Goal: Task Accomplishment & Management: Manage account settings

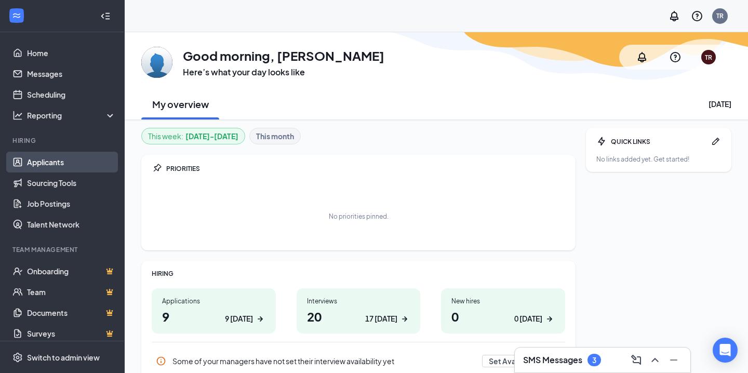
click at [68, 164] on link "Applicants" at bounding box center [71, 162] width 89 height 21
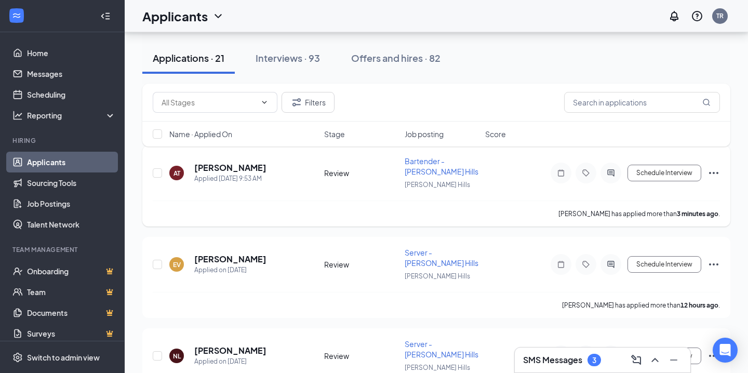
scroll to position [57, 0]
click at [232, 138] on span "Name · Applied On" at bounding box center [200, 134] width 63 height 10
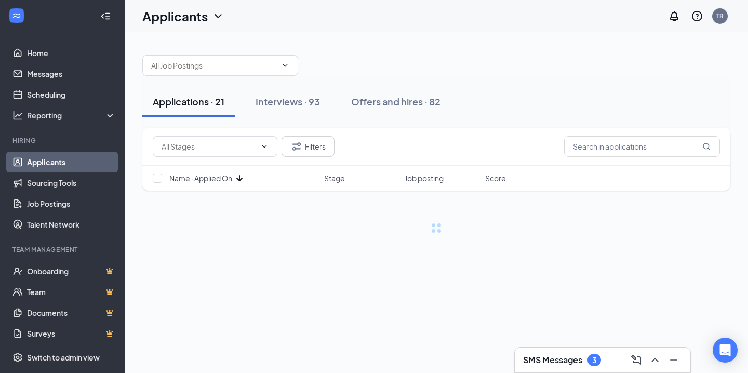
scroll to position [0, 0]
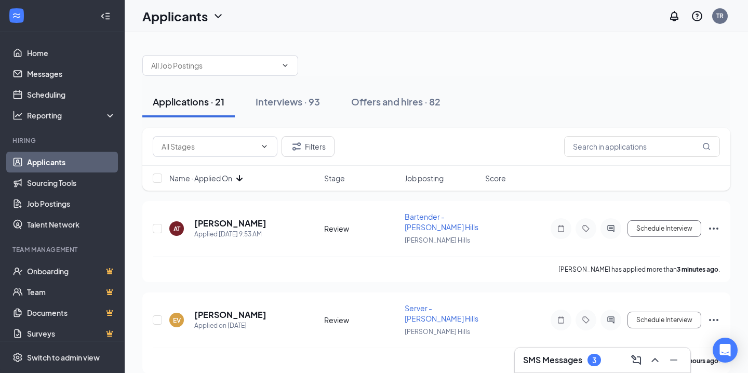
click at [235, 171] on div "Name · Applied On Stage Job posting Score" at bounding box center [436, 178] width 588 height 25
click at [235, 175] on icon "ArrowDown" at bounding box center [239, 178] width 12 height 12
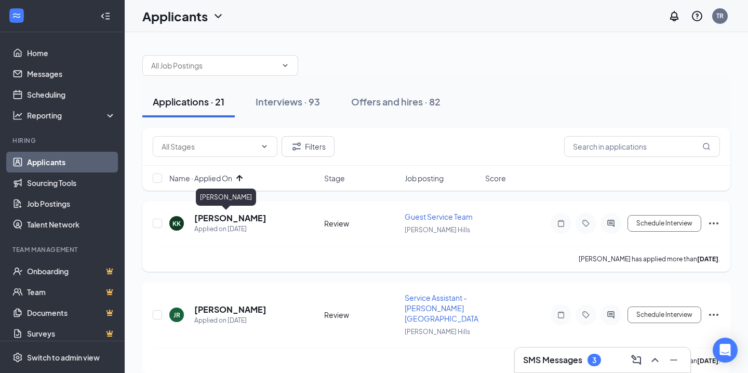
click at [230, 222] on h5 "[PERSON_NAME]" at bounding box center [230, 217] width 72 height 11
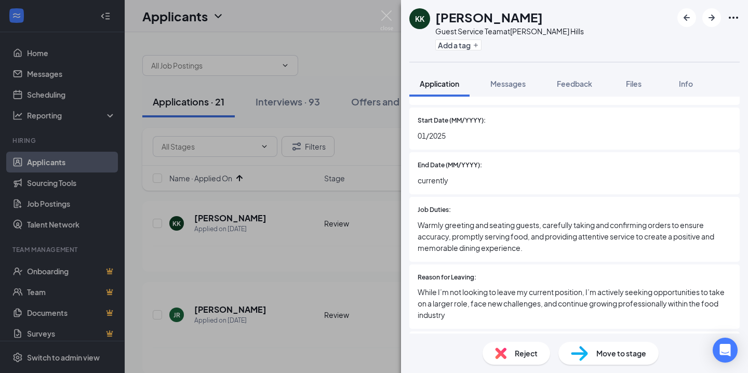
scroll to position [1164, 0]
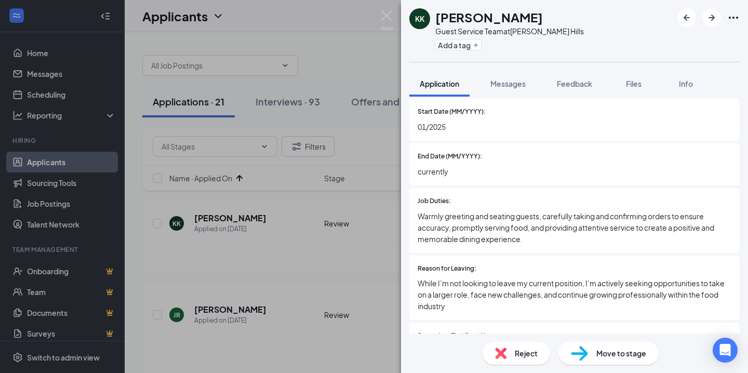
click at [603, 351] on span "Move to stage" at bounding box center [621, 352] width 50 height 11
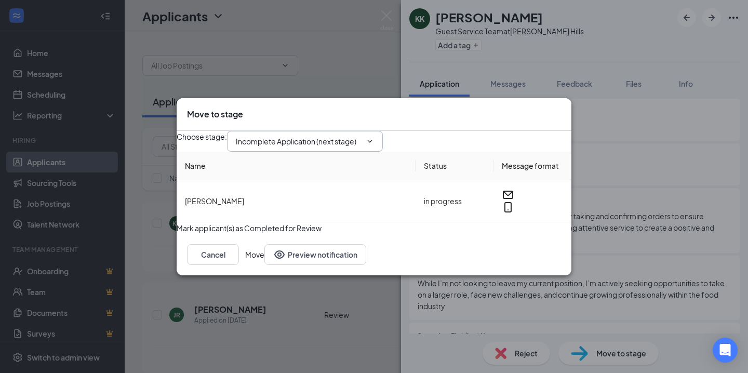
click at [361, 135] on input "Incomplete Application (next stage)" at bounding box center [299, 140] width 126 height 11
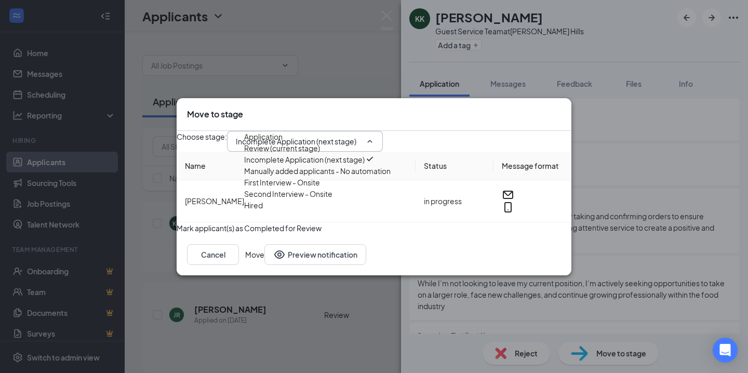
click at [341, 188] on div "First Interview - Onsite" at bounding box center [317, 181] width 146 height 11
type input "First Interview - Onsite"
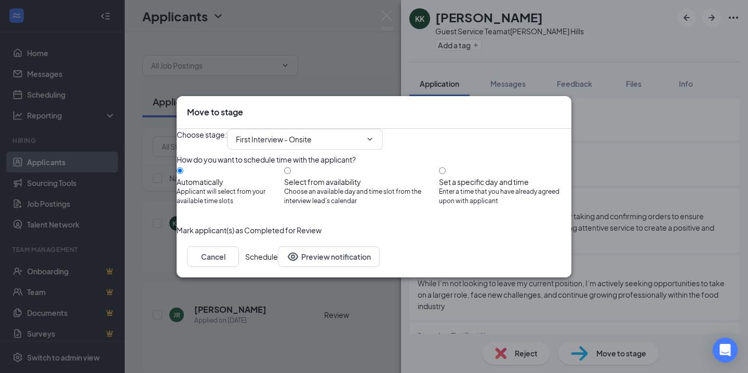
click at [278, 267] on button "Schedule" at bounding box center [261, 256] width 33 height 21
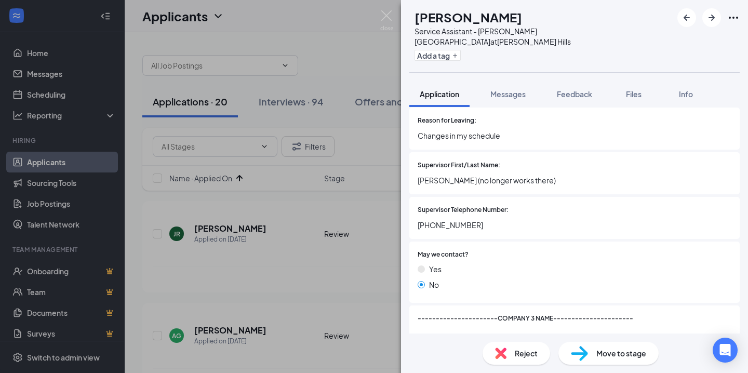
scroll to position [1755, 0]
click at [506, 347] on div "Reject" at bounding box center [515, 353] width 67 height 23
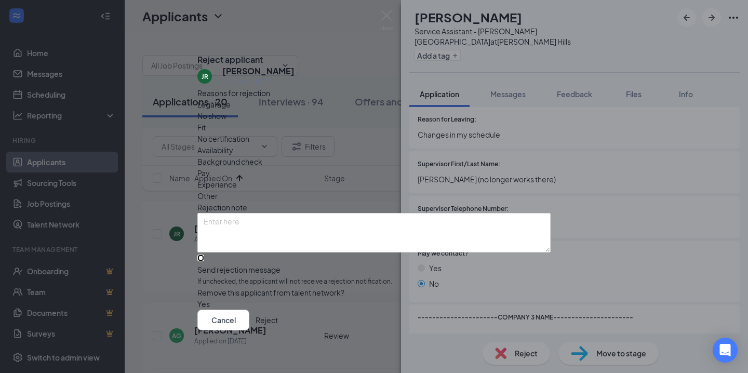
click at [204, 254] on input "Send rejection message If unchecked, the applicant will not receive a rejection…" at bounding box center [200, 257] width 7 height 7
checkbox input "true"
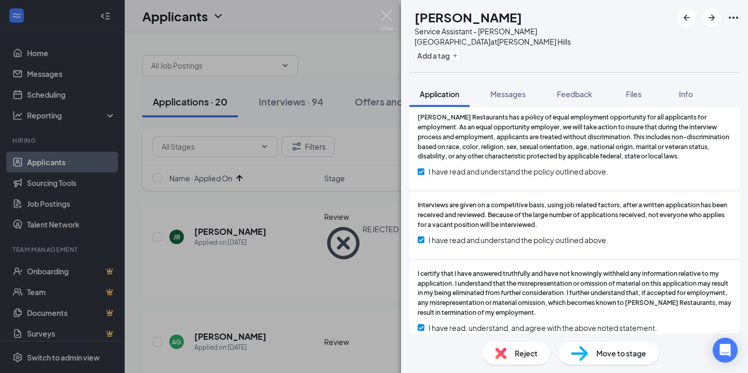
scroll to position [2065, 0]
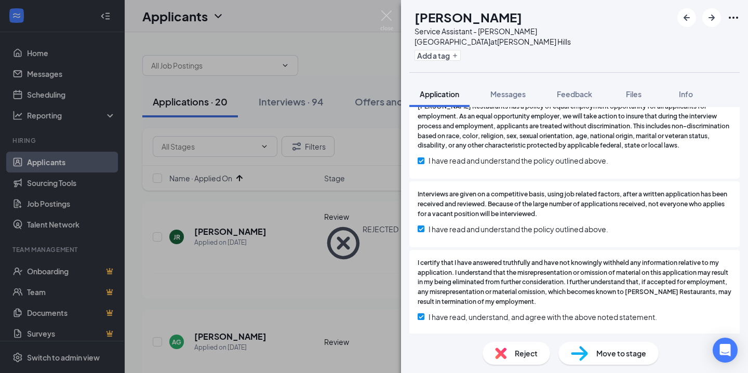
drag, startPoint x: 562, startPoint y: 14, endPoint x: 437, endPoint y: 16, distance: 125.1
click at [437, 16] on div "[PERSON_NAME]" at bounding box center [542, 17] width 257 height 18
copy h1 "[PERSON_NAME]"
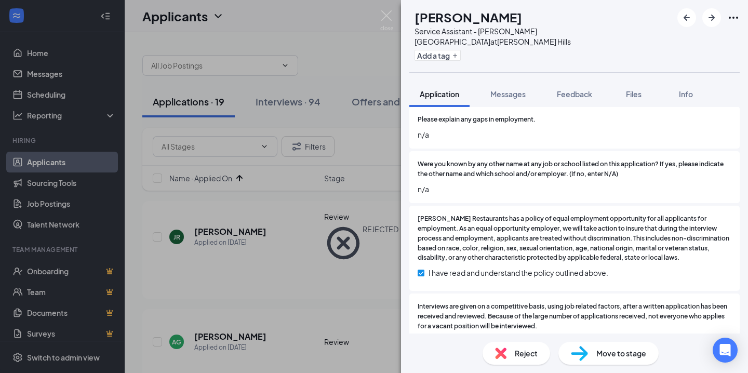
scroll to position [1958, 0]
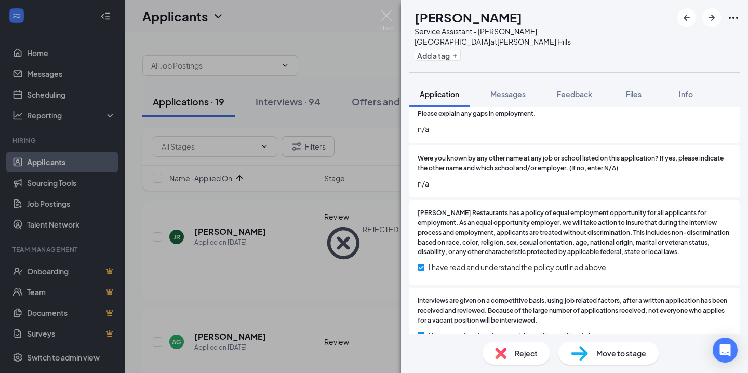
click at [533, 351] on span "Reject" at bounding box center [525, 352] width 23 height 11
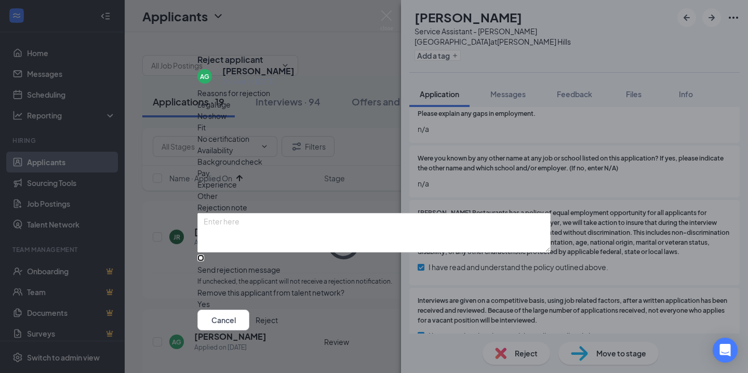
click at [204, 257] on input "Send rejection message If unchecked, the applicant will not receive a rejection…" at bounding box center [200, 257] width 7 height 7
checkbox input "true"
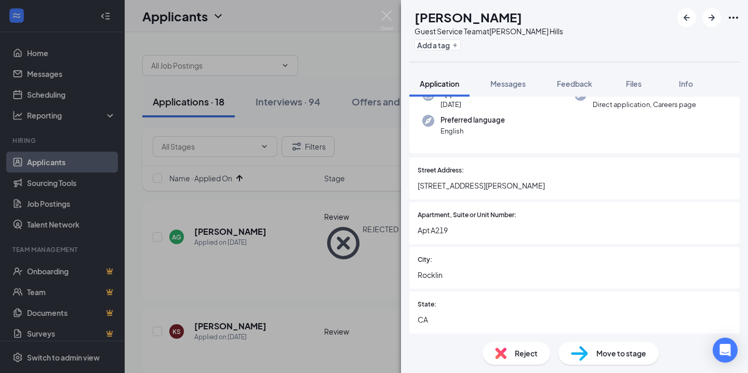
scroll to position [105, 0]
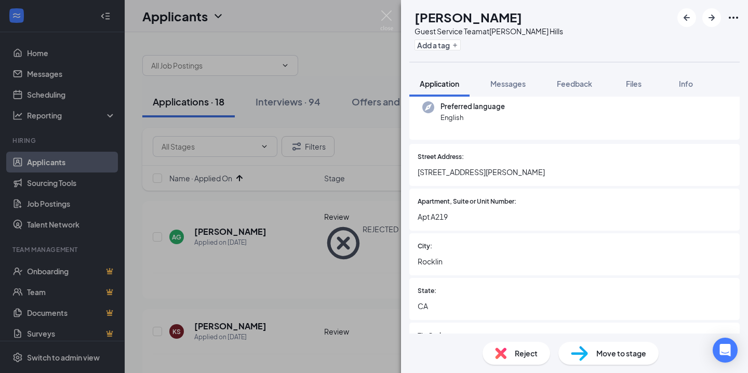
drag, startPoint x: 586, startPoint y: 19, endPoint x: 437, endPoint y: 23, distance: 148.5
click at [437, 23] on div "KS [PERSON_NAME] Guest Service Team at [PERSON_NAME][GEOGRAPHIC_DATA] Add a tag" at bounding box center [574, 31] width 347 height 62
copy h1 "[PERSON_NAME]"
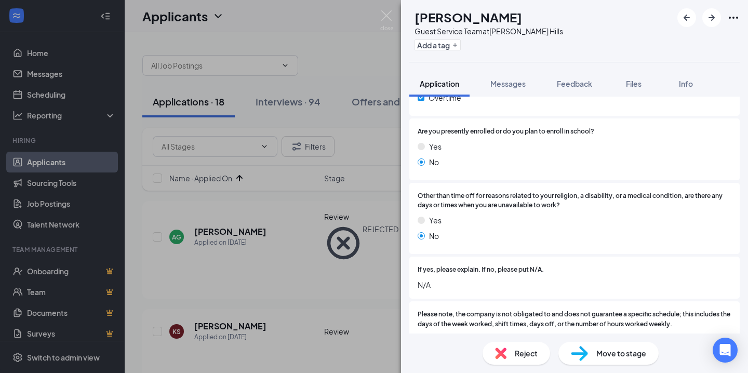
scroll to position [648, 0]
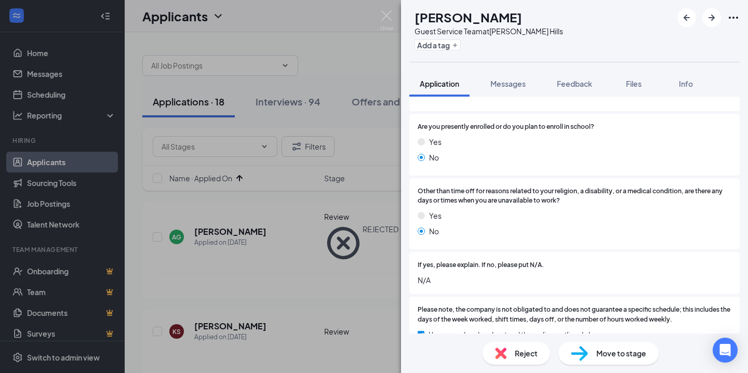
click at [585, 349] on img at bounding box center [579, 353] width 17 height 15
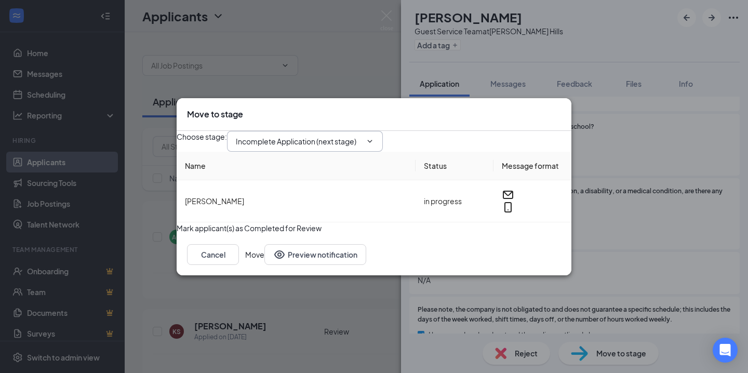
click at [361, 135] on input "Incomplete Application (next stage)" at bounding box center [299, 140] width 126 height 11
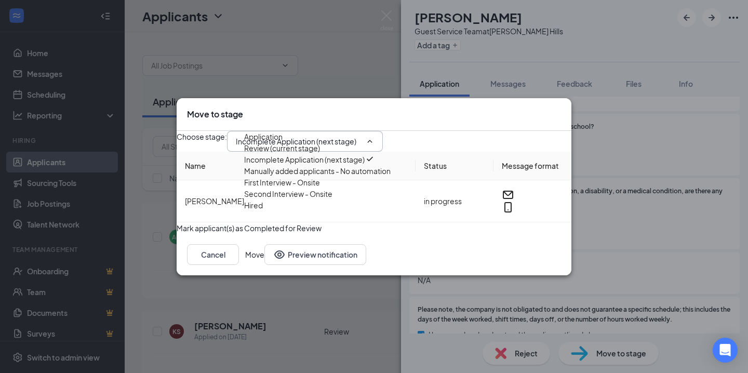
click at [349, 188] on div "First Interview - Onsite" at bounding box center [317, 181] width 146 height 11
type input "First Interview - Onsite"
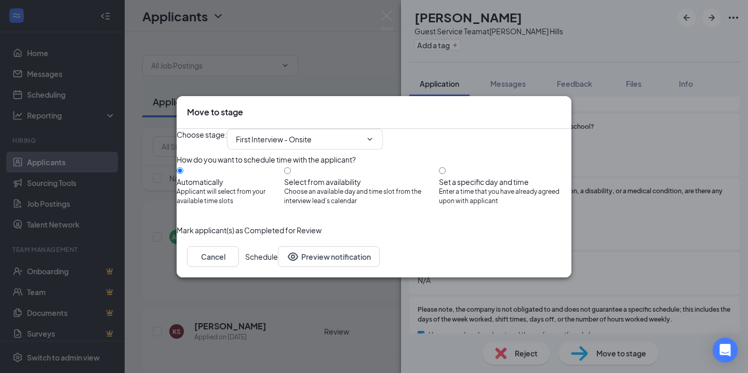
click at [278, 267] on button "Schedule" at bounding box center [261, 256] width 33 height 21
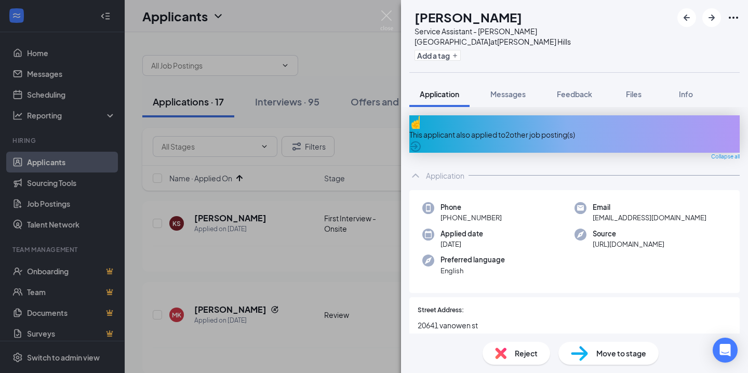
click at [579, 129] on div "This applicant also applied to 2 other job posting(s)" at bounding box center [574, 134] width 330 height 11
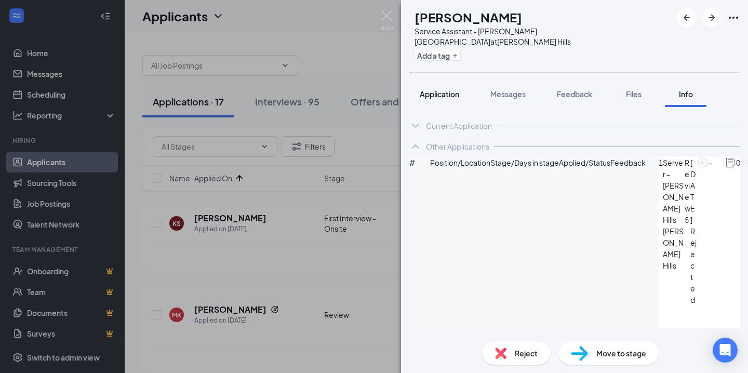
click at [449, 89] on span "Application" at bounding box center [438, 93] width 39 height 9
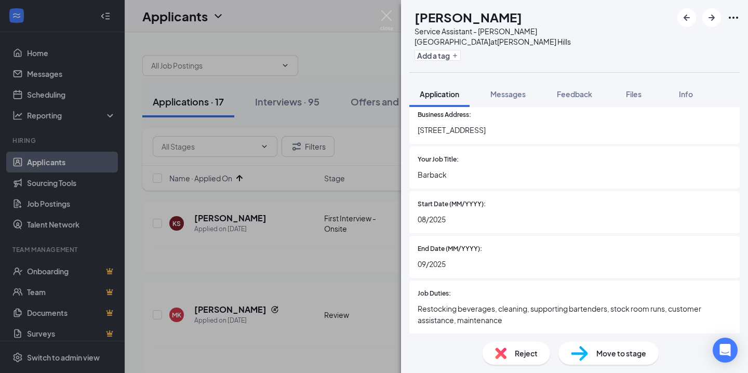
scroll to position [1142, 0]
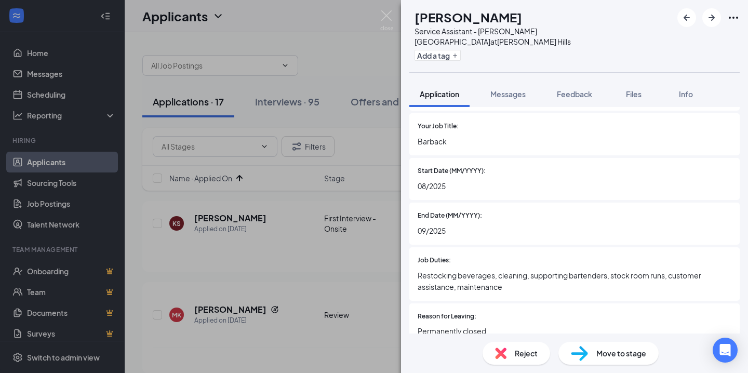
click at [527, 360] on div "Reject" at bounding box center [515, 353] width 67 height 23
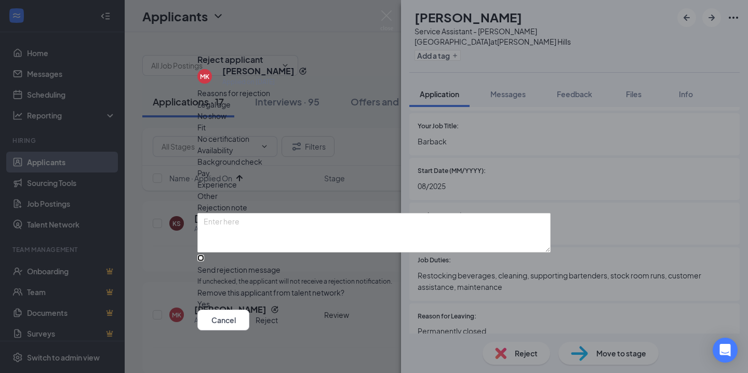
click at [204, 255] on input "Send rejection message If unchecked, the applicant will not receive a rejection…" at bounding box center [200, 257] width 7 height 7
checkbox input "true"
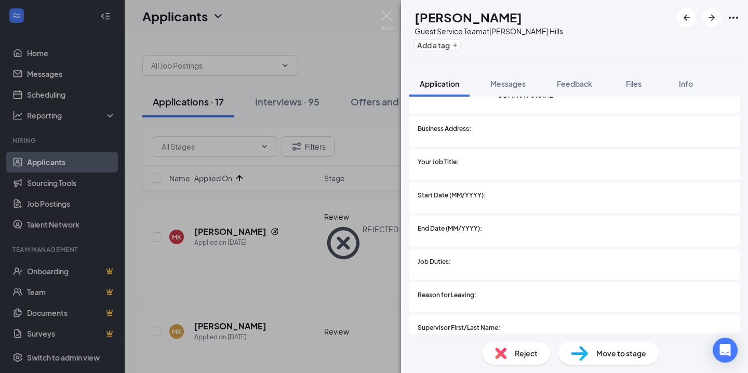
scroll to position [2044, 0]
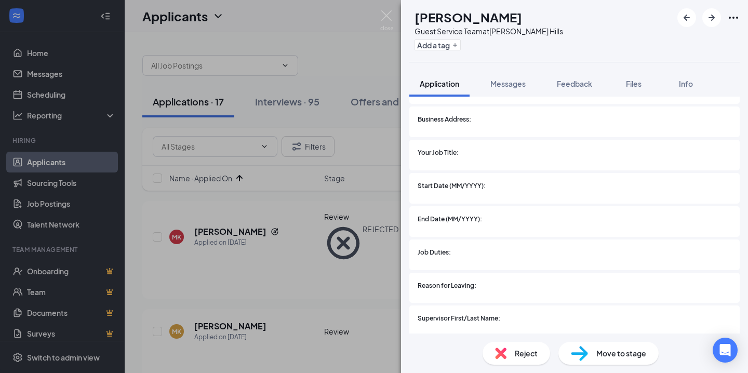
drag, startPoint x: 538, startPoint y: 20, endPoint x: 439, endPoint y: 19, distance: 99.7
click at [439, 19] on div "[PERSON_NAME]" at bounding box center [488, 17] width 148 height 18
copy h1 "[PERSON_NAME]"
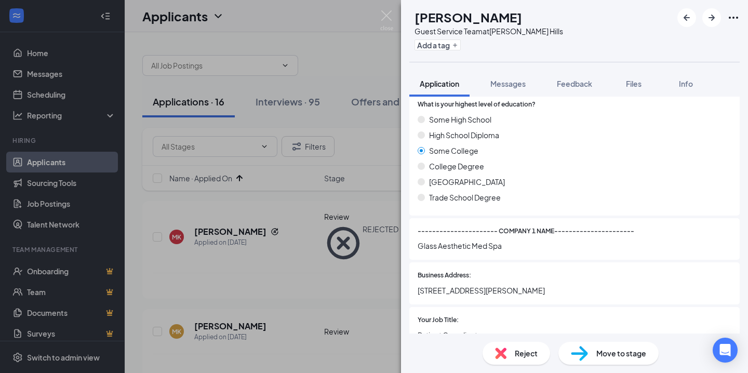
scroll to position [935, 0]
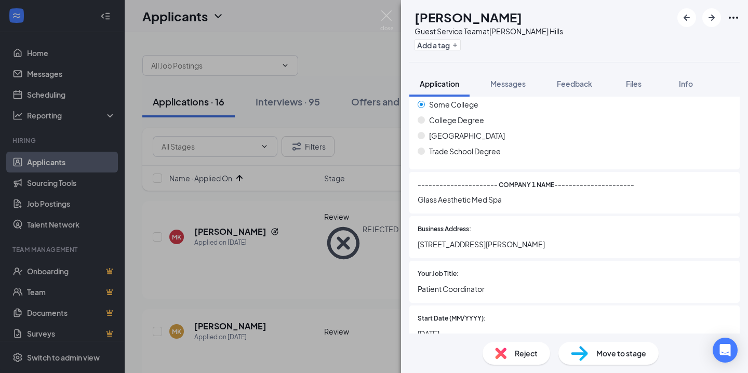
click at [587, 343] on div "Move to stage" at bounding box center [608, 353] width 100 height 23
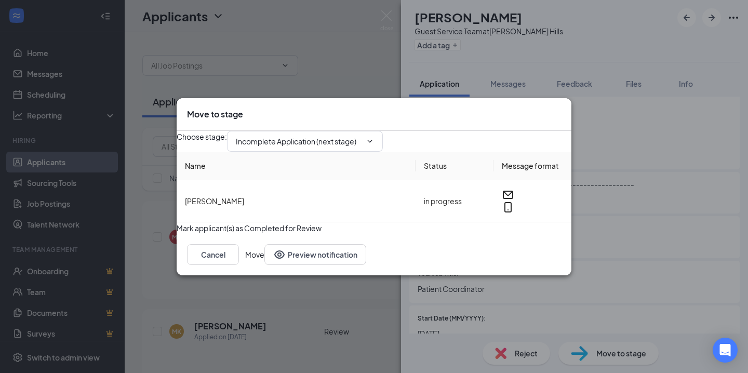
click at [264, 265] on button "Move" at bounding box center [254, 254] width 19 height 21
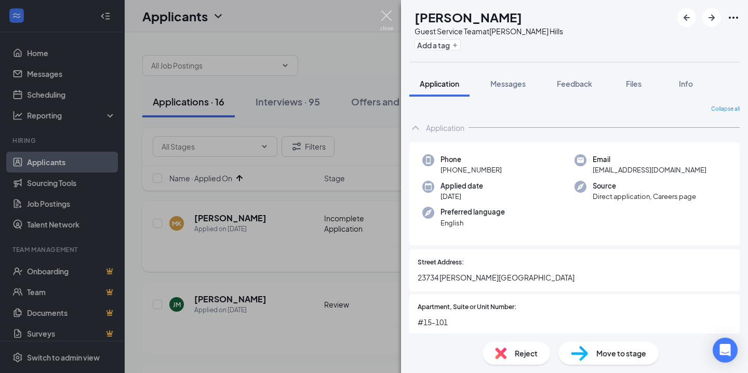
drag, startPoint x: 386, startPoint y: 15, endPoint x: 421, endPoint y: 239, distance: 226.4
click at [386, 15] on img at bounding box center [386, 20] width 13 height 20
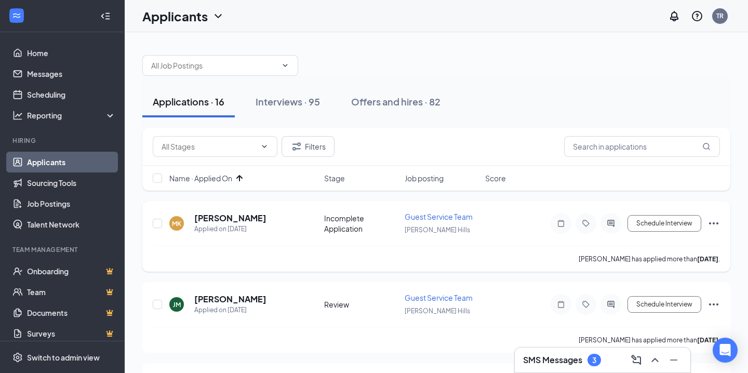
click at [705, 223] on div "Schedule Interview" at bounding box center [626, 223] width 187 height 21
click at [711, 223] on icon "Ellipses" at bounding box center [713, 223] width 12 height 12
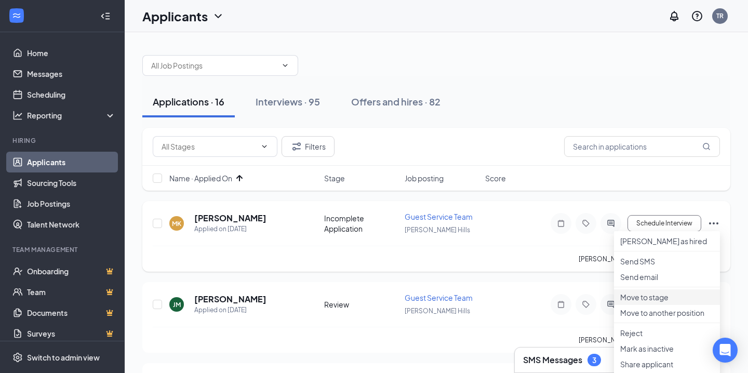
click at [661, 305] on li "Move to stage" at bounding box center [667, 297] width 106 height 16
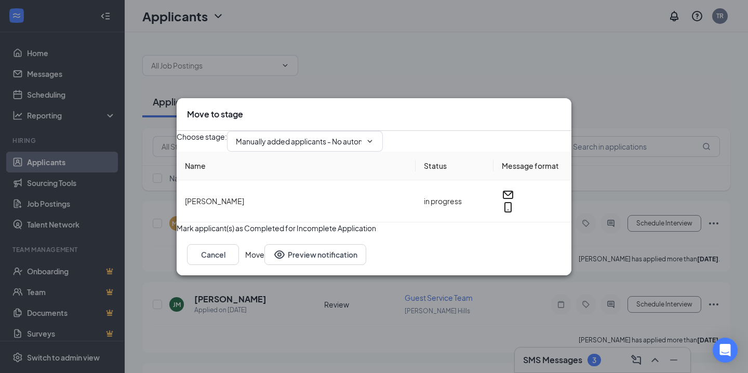
click at [344, 149] on div "Choose stage : Manually added applicants - No automation (next stage)" at bounding box center [373, 141] width 395 height 21
click at [347, 139] on span "Manually added applicants - No automation (next stage)" at bounding box center [305, 141] width 156 height 21
click at [339, 137] on input "Manually added applicants - No automation (next stage)" at bounding box center [299, 140] width 126 height 11
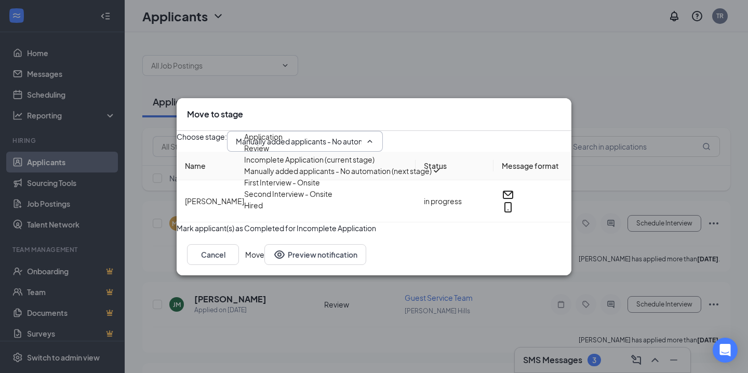
click at [320, 188] on div "First Interview - Onsite" at bounding box center [282, 181] width 76 height 11
type input "First Interview - Onsite"
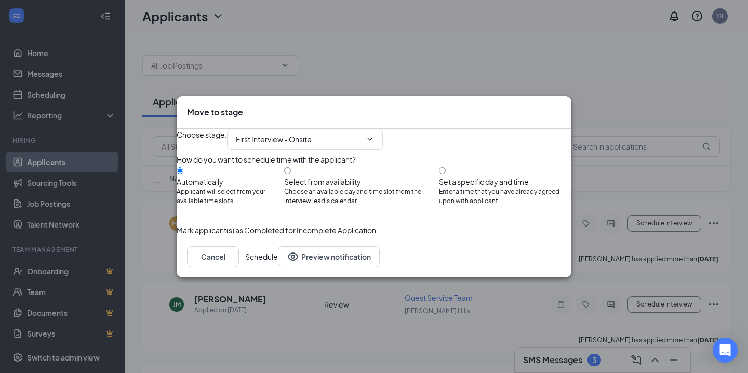
click at [278, 267] on button "Schedule" at bounding box center [261, 256] width 33 height 21
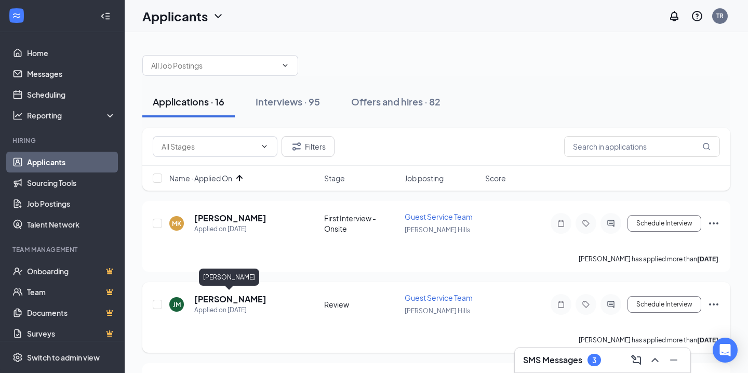
click at [254, 297] on h5 "[PERSON_NAME]" at bounding box center [230, 298] width 72 height 11
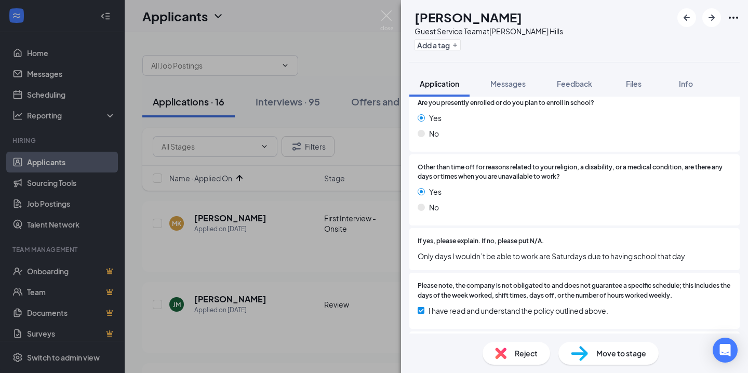
scroll to position [678, 0]
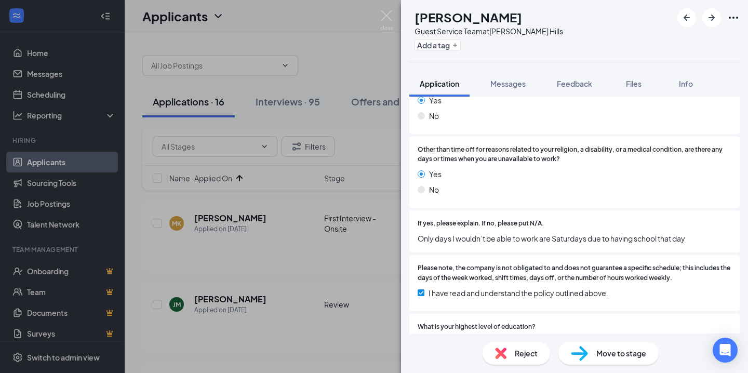
click at [515, 339] on div "Reject Move to stage" at bounding box center [574, 352] width 347 height 39
click at [515, 349] on span "Reject" at bounding box center [525, 352] width 23 height 11
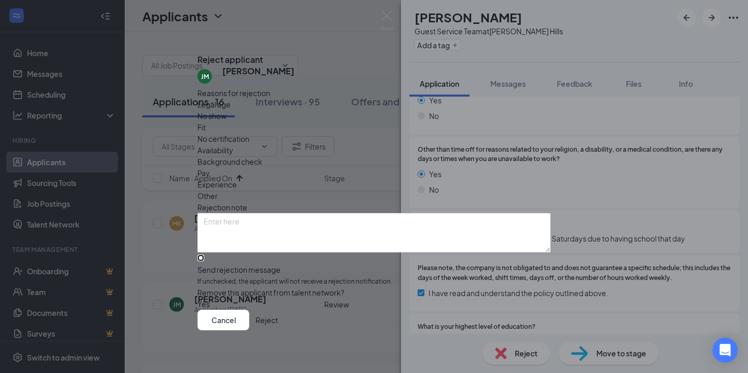
click at [204, 254] on input "Send rejection message If unchecked, the applicant will not receive a rejection…" at bounding box center [200, 257] width 7 height 7
checkbox input "true"
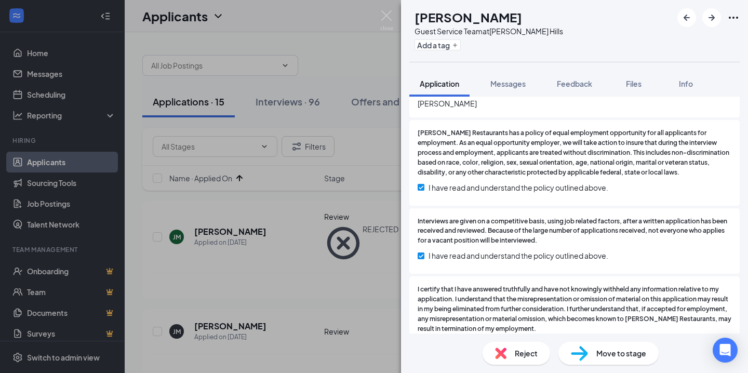
scroll to position [2498, 0]
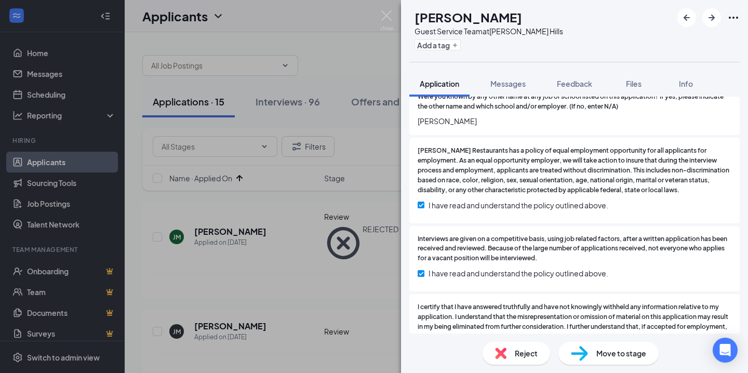
click at [524, 350] on span "Reject" at bounding box center [525, 352] width 23 height 11
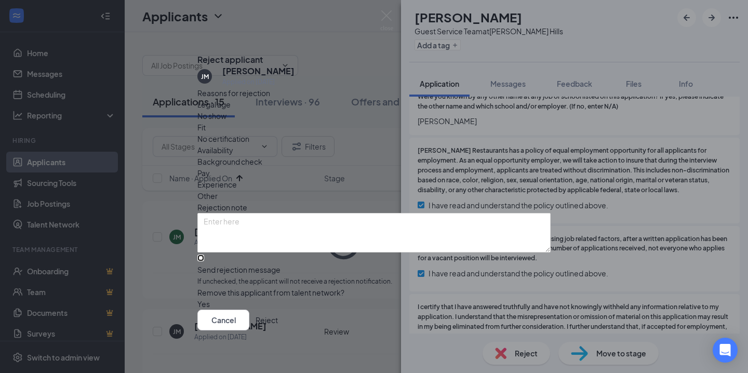
click at [204, 254] on input "Send rejection message If unchecked, the applicant will not receive a rejection…" at bounding box center [200, 257] width 7 height 7
checkbox input "true"
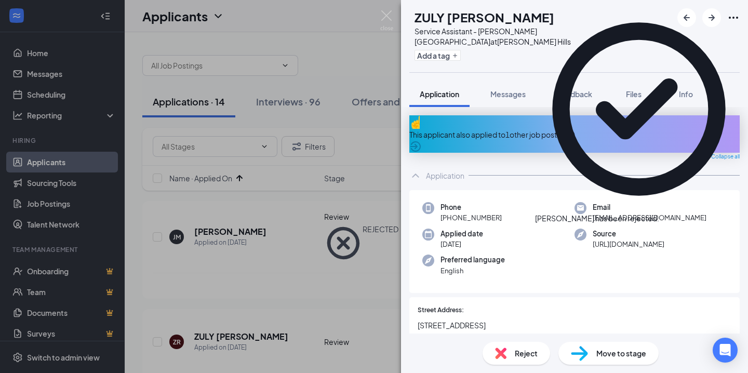
click at [595, 129] on div "This applicant also applied to 1 other job posting(s)" at bounding box center [574, 134] width 330 height 11
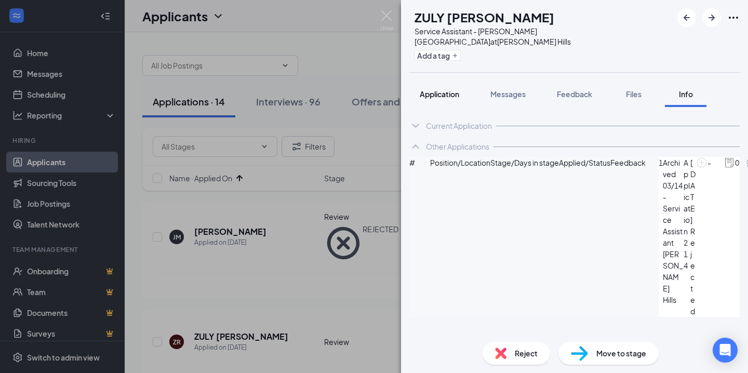
click at [454, 89] on div "Application" at bounding box center [438, 94] width 39 height 10
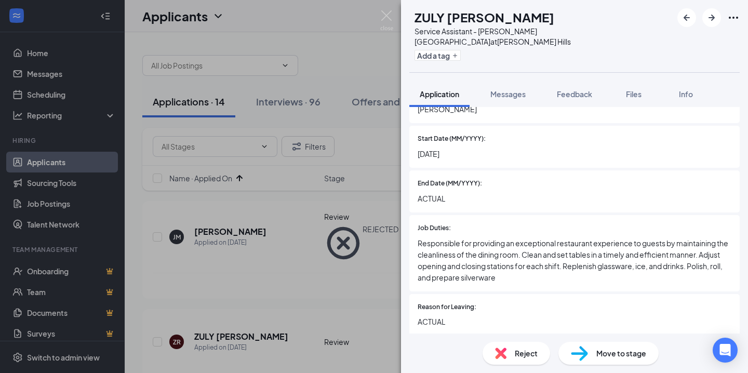
scroll to position [1310, 0]
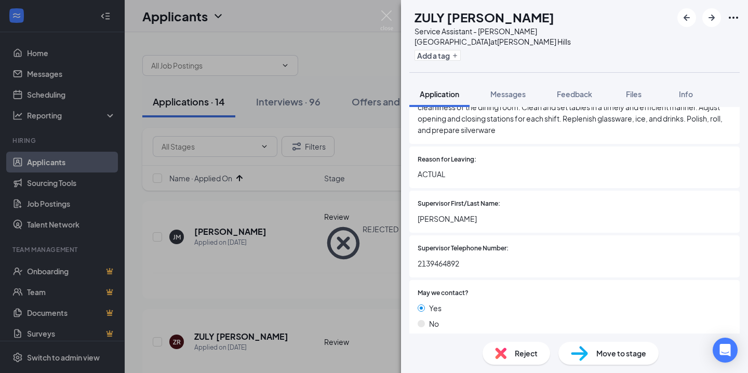
click at [529, 347] on div "Reject" at bounding box center [515, 353] width 67 height 23
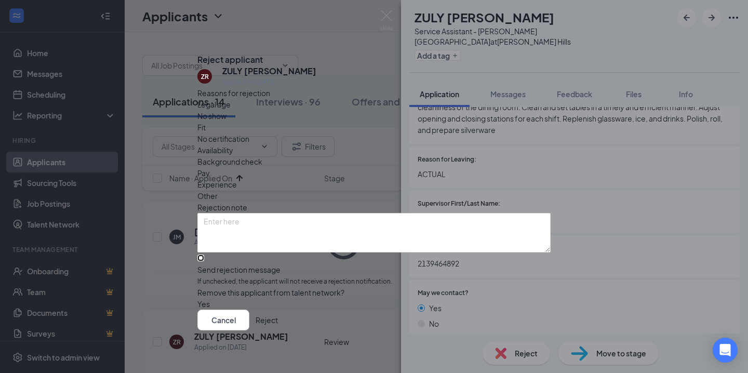
click at [204, 259] on input "Send rejection message If unchecked, the applicant will not receive a rejection…" at bounding box center [200, 257] width 7 height 7
checkbox input "true"
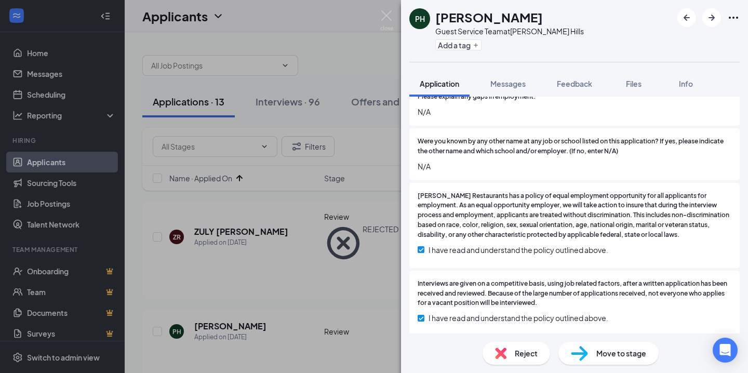
scroll to position [2480, 0]
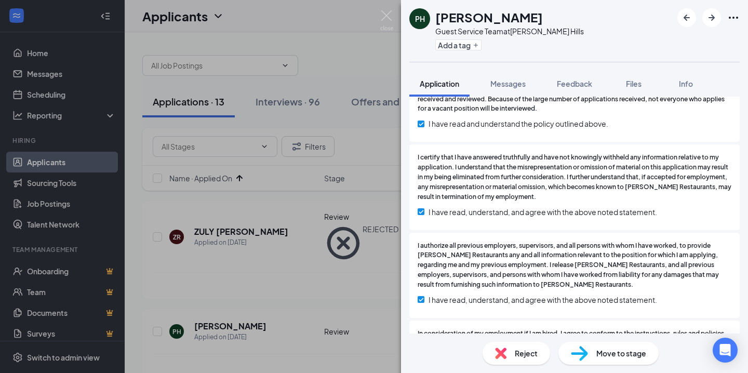
drag, startPoint x: 548, startPoint y: 19, endPoint x: 438, endPoint y: 19, distance: 110.1
click at [438, 19] on div "[PERSON_NAME]" at bounding box center [509, 17] width 148 height 18
copy h1 "[PERSON_NAME]"
click at [590, 355] on div "Move to stage" at bounding box center [608, 353] width 100 height 23
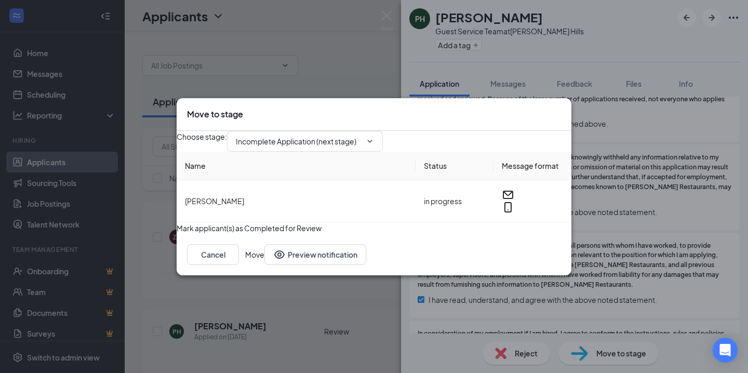
click at [336, 159] on th "Name" at bounding box center [295, 166] width 239 height 29
click at [339, 145] on div "Choose stage : Incomplete Application (next stage)" at bounding box center [373, 141] width 395 height 21
click at [342, 140] on span "Incomplete Application (next stage)" at bounding box center [305, 141] width 156 height 21
click at [338, 135] on input "Incomplete Application (next stage)" at bounding box center [299, 140] width 126 height 11
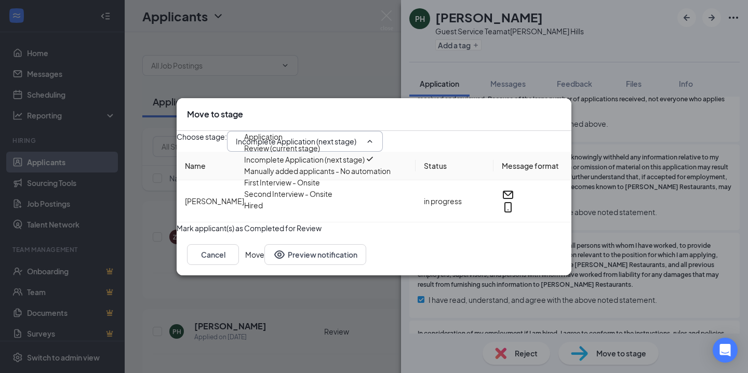
click at [319, 188] on div "First Interview - Onsite" at bounding box center [317, 181] width 146 height 11
type input "First Interview - Onsite"
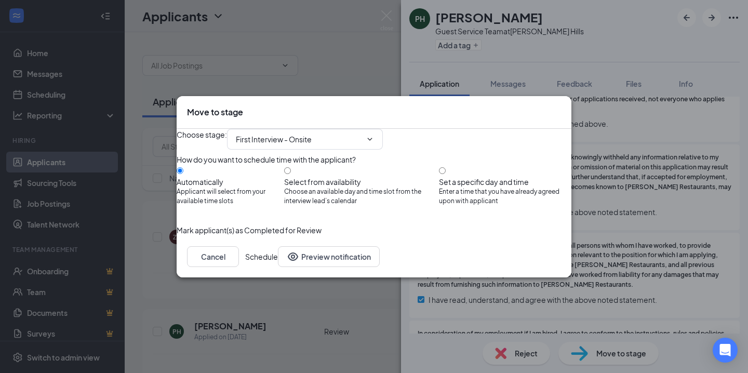
click at [278, 267] on button "Schedule" at bounding box center [261, 256] width 33 height 21
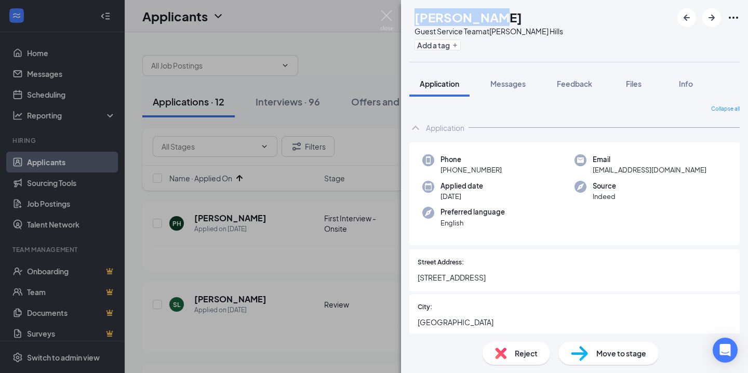
drag, startPoint x: 514, startPoint y: 13, endPoint x: 438, endPoint y: 21, distance: 76.7
click at [438, 21] on div "[PERSON_NAME]" at bounding box center [488, 17] width 148 height 18
copy h1 "[PERSON_NAME]"
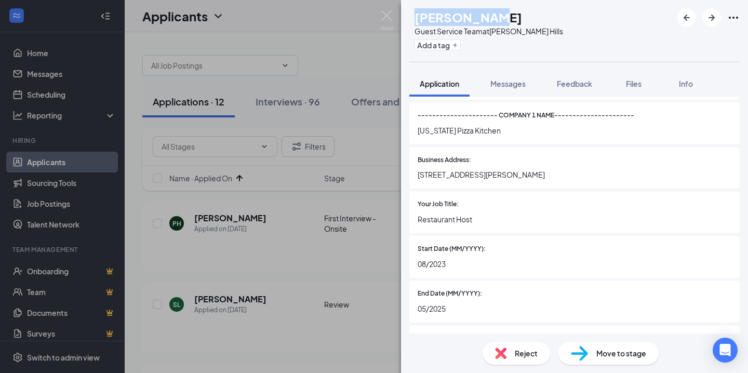
scroll to position [963, 0]
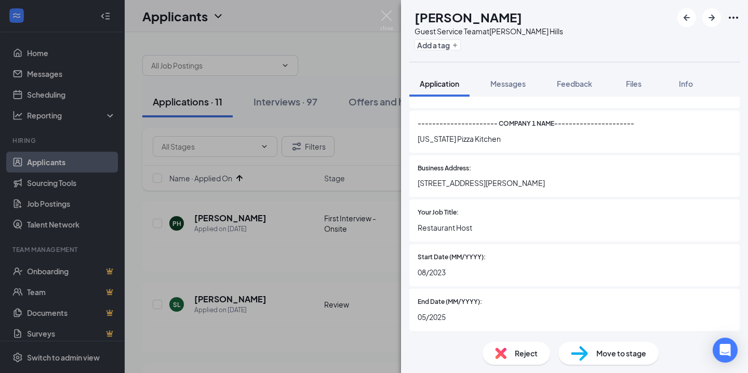
click at [584, 344] on div "Move to stage" at bounding box center [608, 353] width 100 height 23
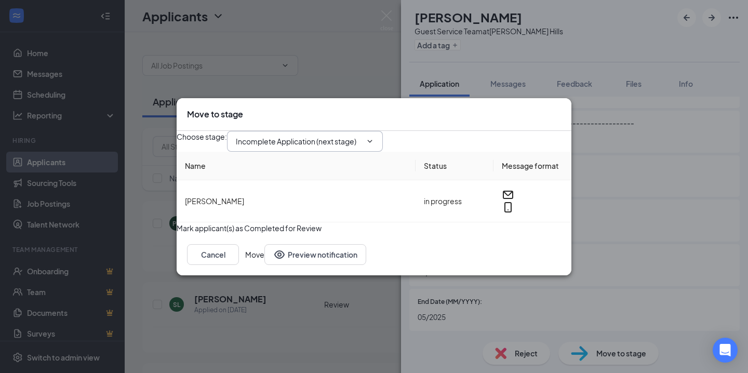
click at [361, 138] on input "Incomplete Application (next stage)" at bounding box center [299, 140] width 126 height 11
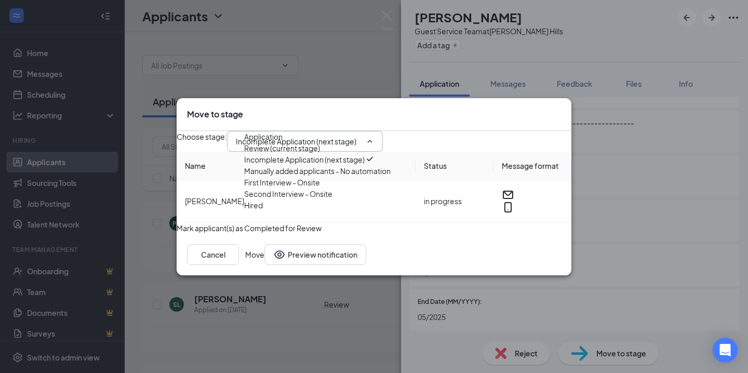
click at [320, 188] on div "First Interview - Onsite" at bounding box center [282, 181] width 76 height 11
type input "First Interview - Onsite"
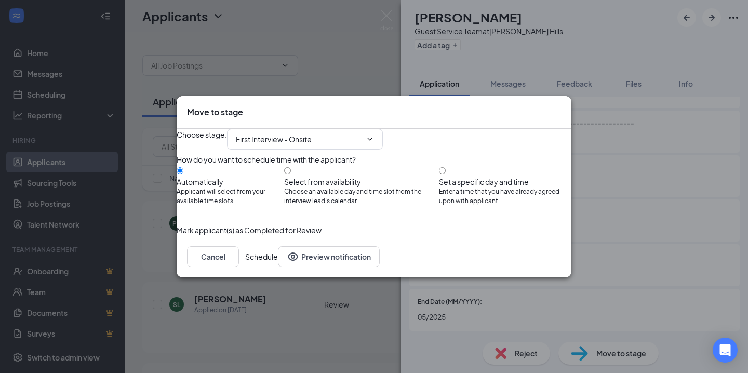
click at [278, 267] on button "Schedule" at bounding box center [261, 256] width 33 height 21
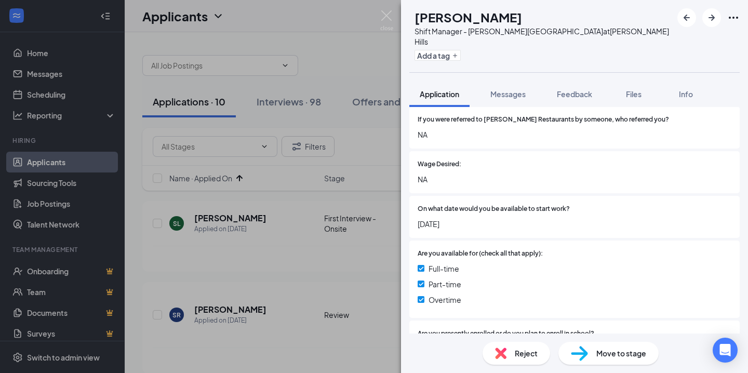
scroll to position [275, 0]
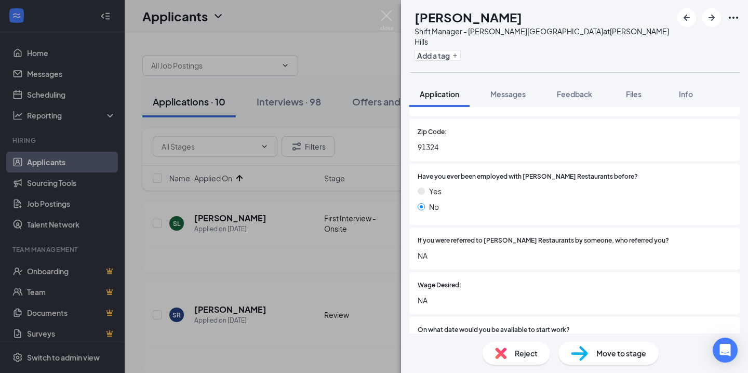
click at [600, 355] on span "Move to stage" at bounding box center [621, 352] width 50 height 11
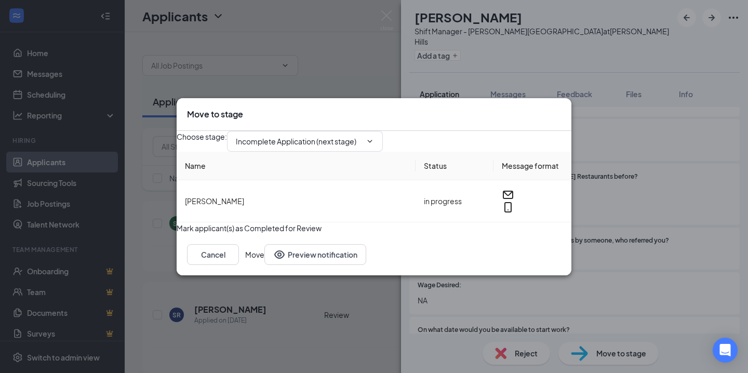
click at [348, 145] on div "Choose stage : Incomplete Application (next stage)" at bounding box center [373, 141] width 395 height 21
click at [348, 142] on span "Incomplete Application (next stage)" at bounding box center [305, 141] width 156 height 21
click at [336, 138] on input "Incomplete Application (next stage)" at bounding box center [299, 140] width 126 height 11
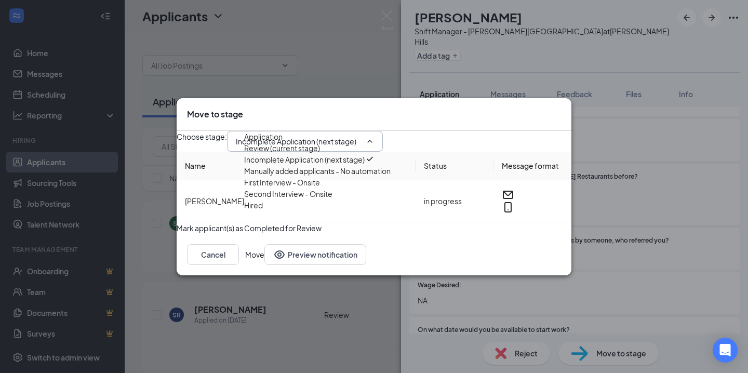
click at [320, 188] on div "First Interview - Onsite" at bounding box center [282, 181] width 76 height 11
type input "First Interview - Onsite"
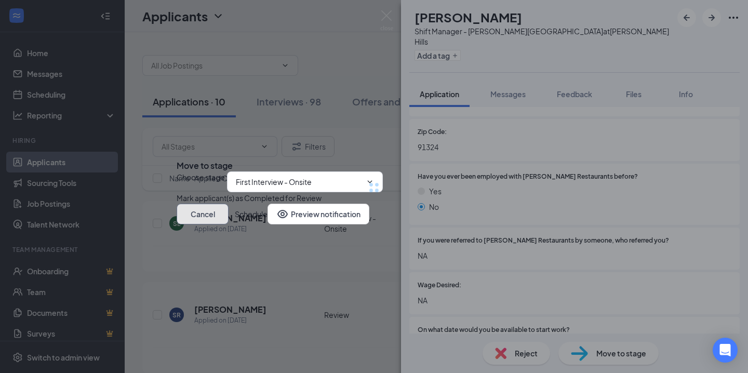
click at [228, 224] on button "Cancel" at bounding box center [202, 213] width 52 height 21
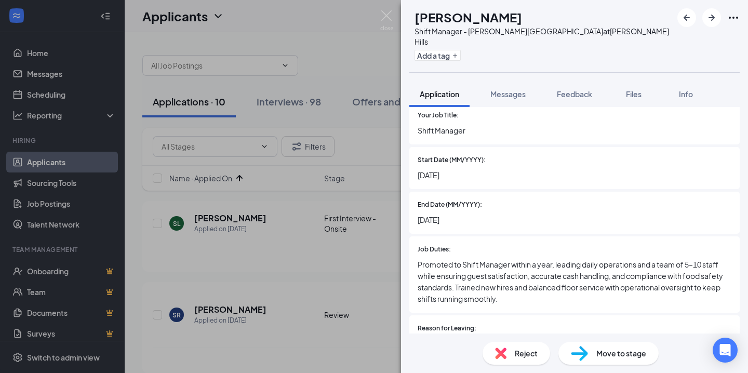
scroll to position [1054, 0]
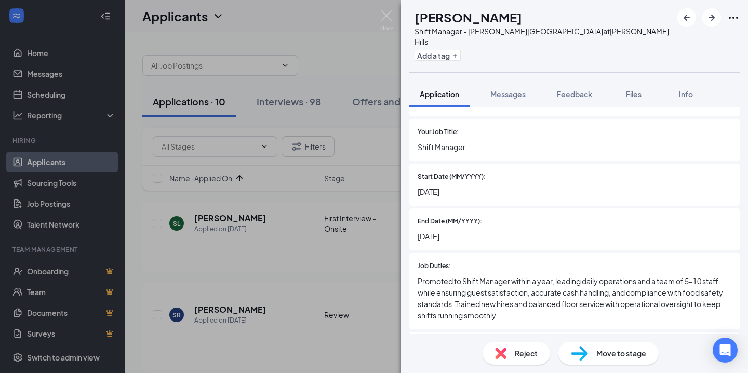
click at [568, 347] on div "Move to stage" at bounding box center [608, 353] width 100 height 23
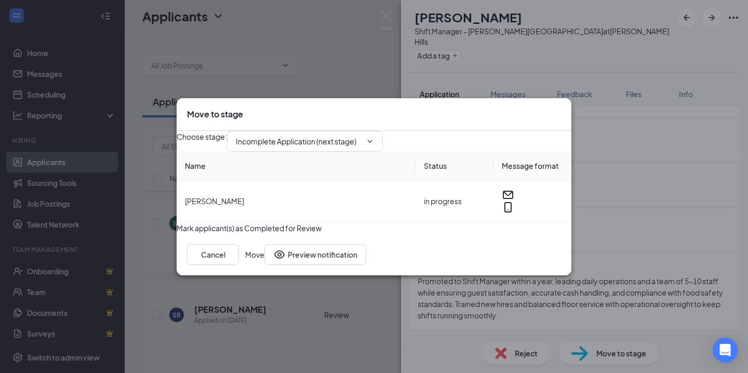
click at [383, 145] on div "Choose stage : Incomplete Application (next stage)" at bounding box center [373, 141] width 395 height 21
click at [383, 143] on span "Incomplete Application (next stage)" at bounding box center [305, 141] width 156 height 21
click at [361, 137] on input "Incomplete Application (next stage)" at bounding box center [299, 140] width 126 height 11
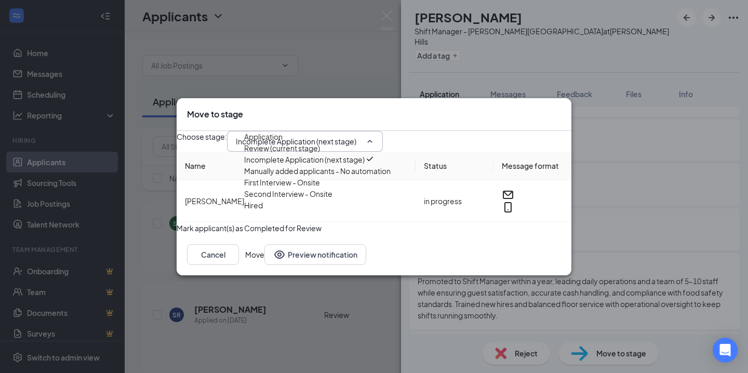
click at [320, 188] on div "First Interview - Onsite" at bounding box center [282, 181] width 76 height 11
type input "First Interview - Onsite"
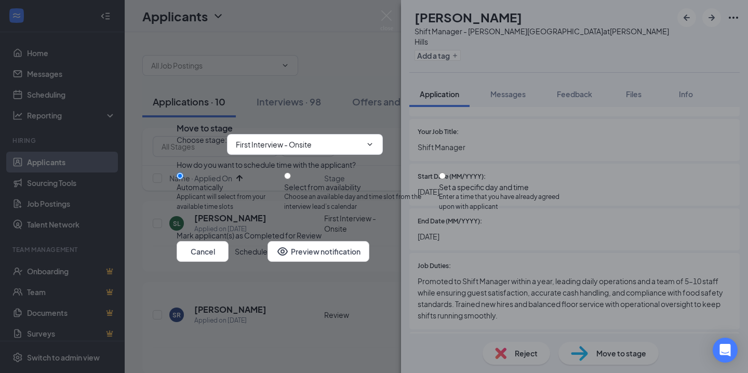
click at [267, 262] on button "Schedule" at bounding box center [251, 251] width 33 height 21
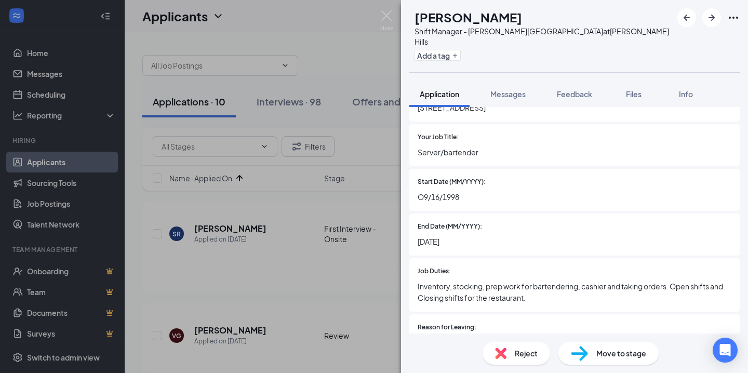
scroll to position [1096, 0]
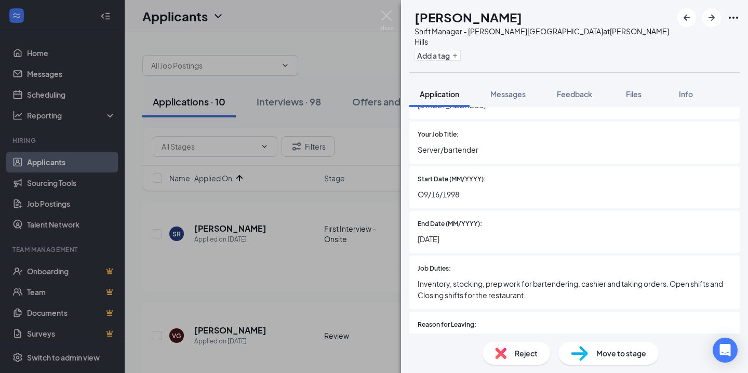
click at [542, 351] on div "Reject" at bounding box center [515, 353] width 67 height 23
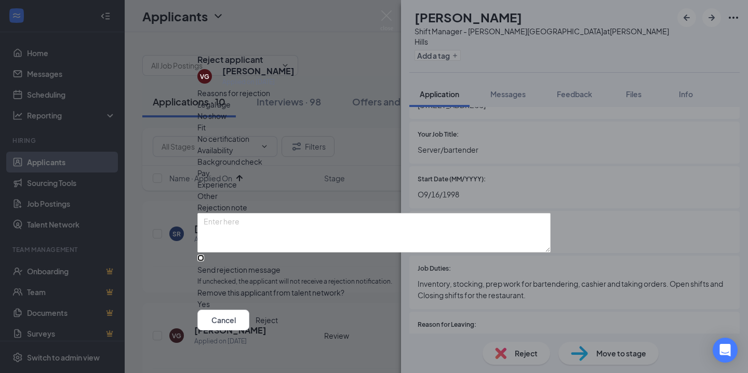
click at [204, 255] on input "Send rejection message If unchecked, the applicant will not receive a rejection…" at bounding box center [200, 257] width 7 height 7
checkbox input "true"
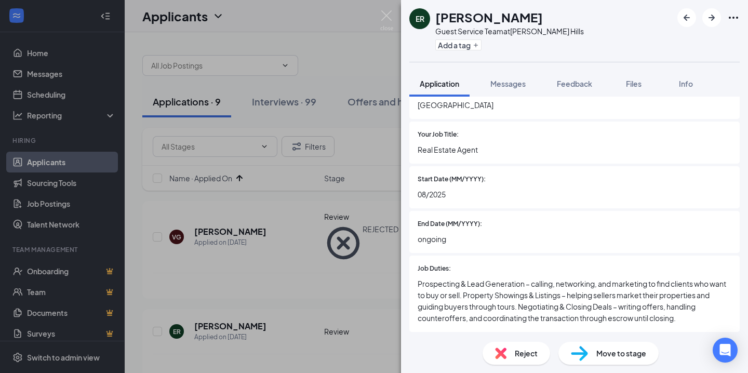
scroll to position [1085, 0]
drag, startPoint x: 566, startPoint y: 13, endPoint x: 438, endPoint y: 17, distance: 128.8
click at [438, 17] on div "[PERSON_NAME]" at bounding box center [509, 17] width 148 height 18
copy h1 "[PERSON_NAME]"
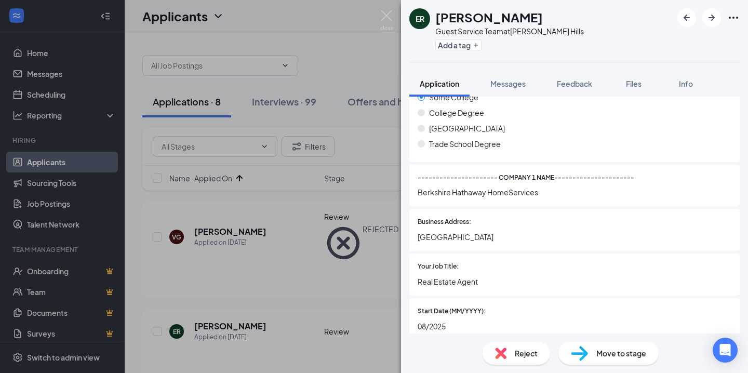
scroll to position [950, 0]
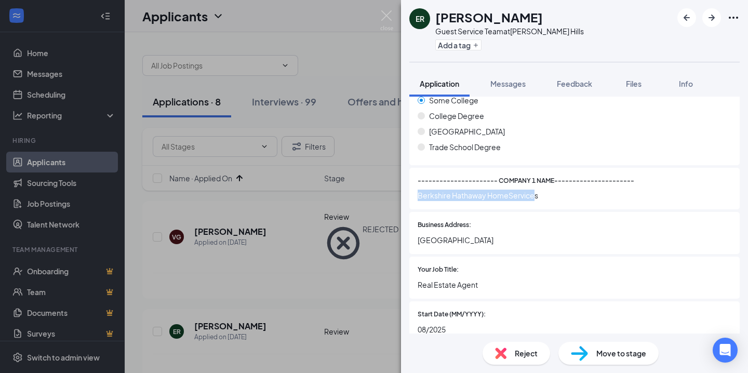
drag, startPoint x: 535, startPoint y: 196, endPoint x: 418, endPoint y: 196, distance: 116.3
click at [418, 196] on span "Berkshire Hathaway HomeServices" at bounding box center [574, 194] width 314 height 11
copy span "Berkshire Hathaway HomeService"
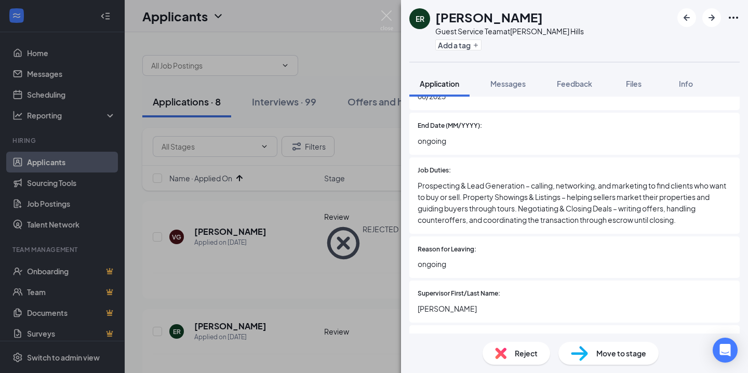
scroll to position [1205, 0]
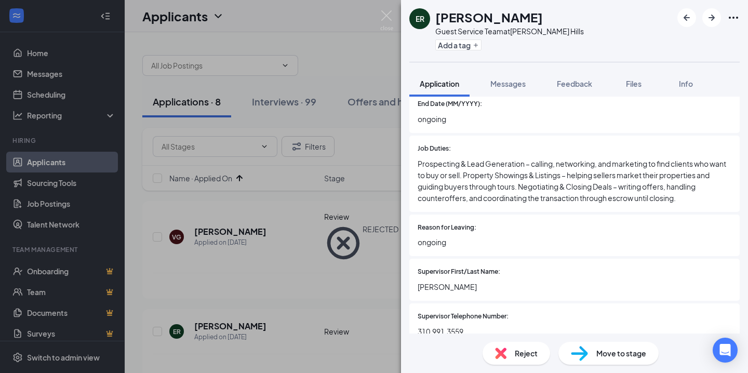
click at [525, 346] on div "Reject" at bounding box center [515, 353] width 67 height 23
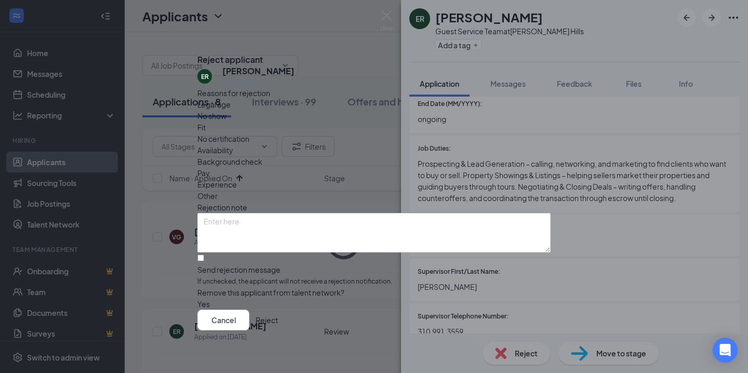
click at [305, 237] on div "Reasons for rejection Legal age No show Fit No certification Availability Backg…" at bounding box center [373, 198] width 353 height 222
click at [204, 254] on input "Send rejection message If unchecked, the applicant will not receive a rejection…" at bounding box center [200, 257] width 7 height 7
checkbox input "true"
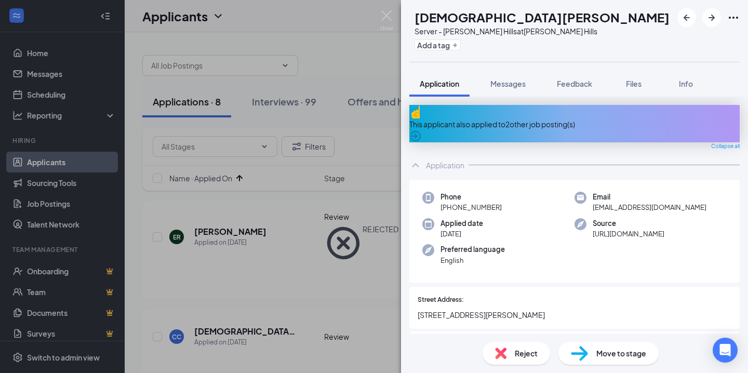
click at [574, 128] on div "This applicant also applied to 2 other job posting(s)" at bounding box center [574, 123] width 330 height 37
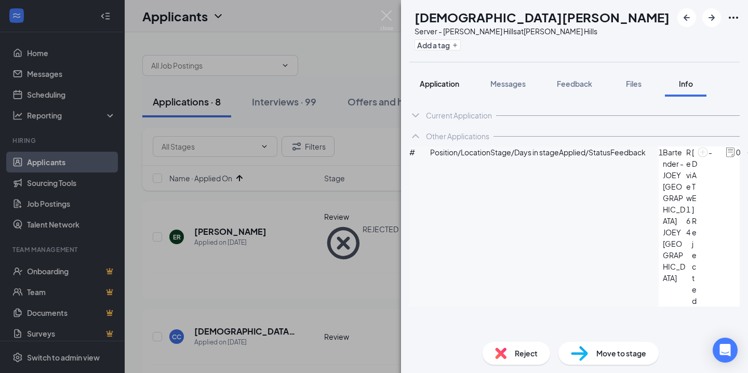
click at [461, 83] on button "Application" at bounding box center [439, 84] width 60 height 26
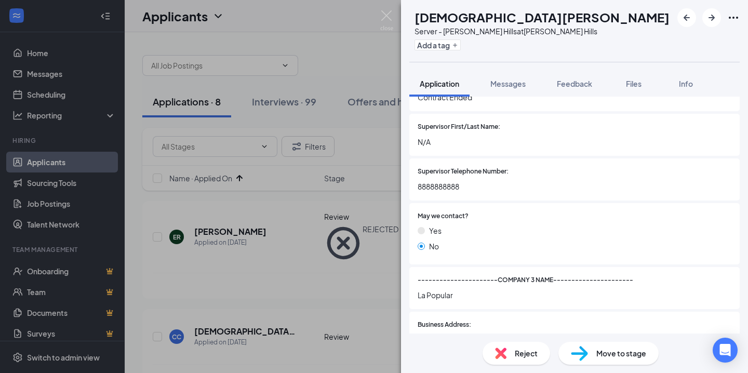
scroll to position [1868, 0]
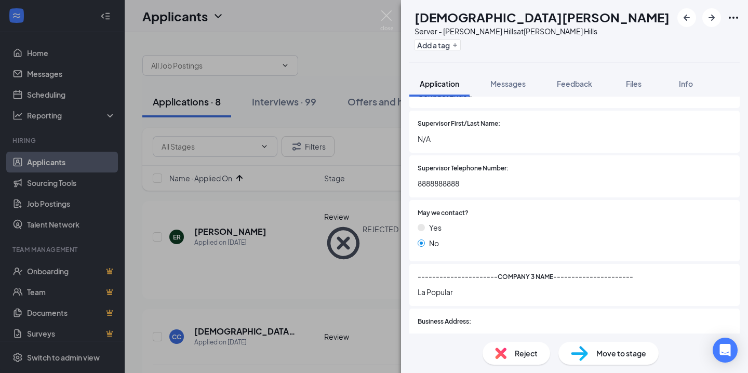
click at [529, 351] on span "Reject" at bounding box center [525, 352] width 23 height 11
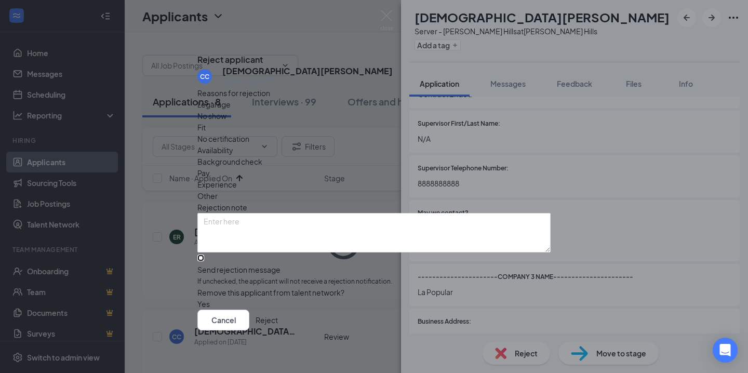
click at [204, 254] on input "Send rejection message If unchecked, the applicant will not receive a rejection…" at bounding box center [200, 257] width 7 height 7
checkbox input "true"
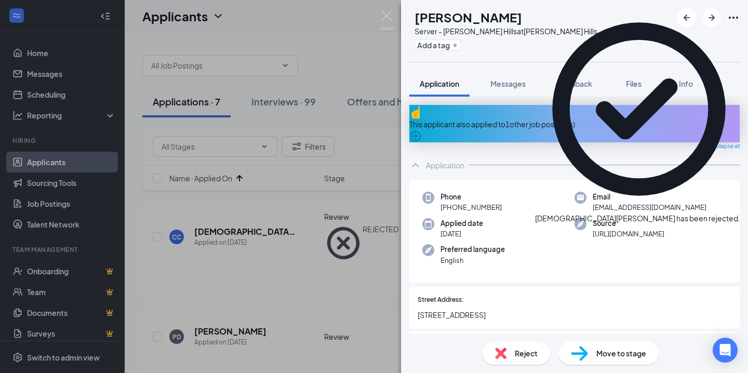
click at [512, 127] on div "This applicant also applied to 1 other job posting(s)" at bounding box center [574, 123] width 330 height 37
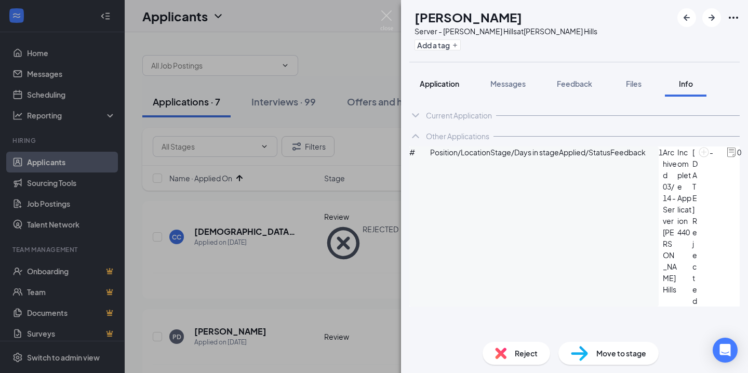
click at [442, 88] on div "Application" at bounding box center [438, 83] width 39 height 10
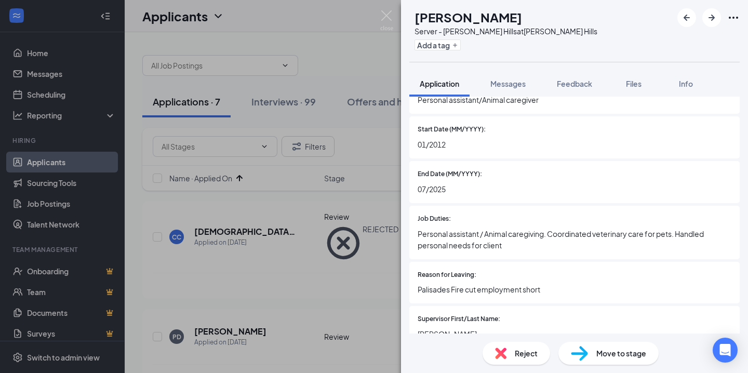
scroll to position [1176, 0]
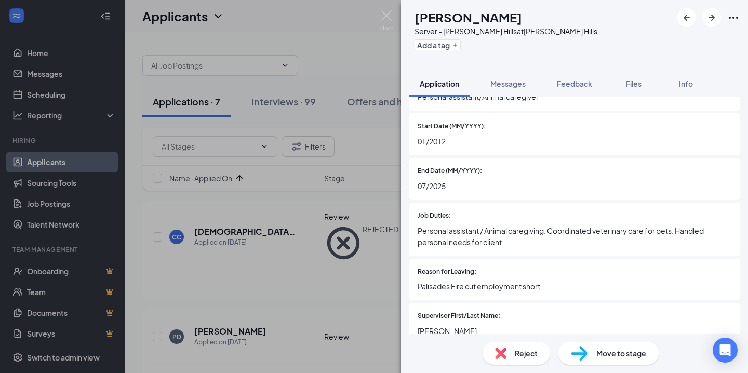
click at [527, 357] on span "Reject" at bounding box center [525, 352] width 23 height 11
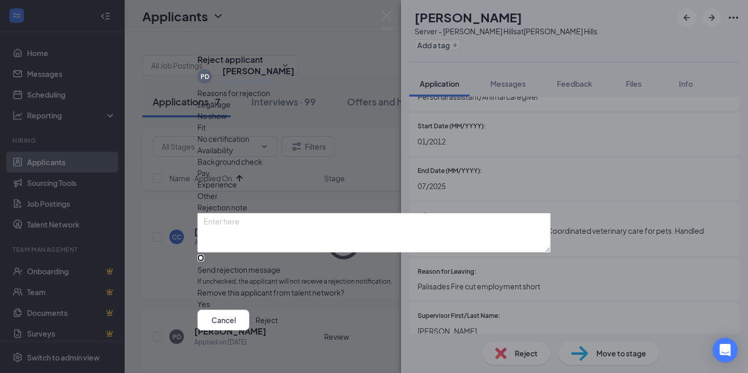
click at [204, 261] on input "Send rejection message If unchecked, the applicant will not receive a rejection…" at bounding box center [200, 257] width 7 height 7
checkbox input "true"
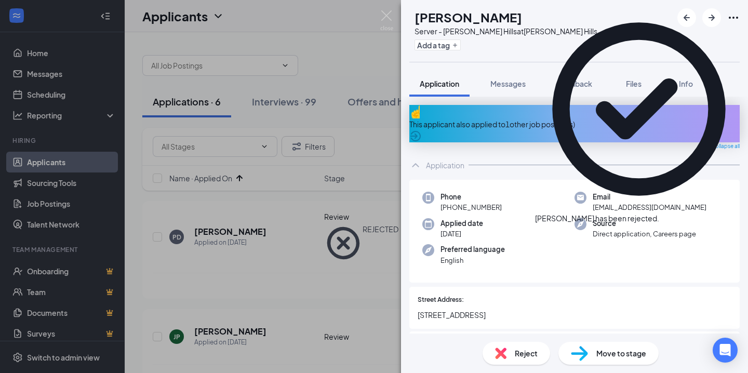
click at [503, 112] on div "This applicant also applied to 1 other job posting(s)" at bounding box center [574, 123] width 330 height 37
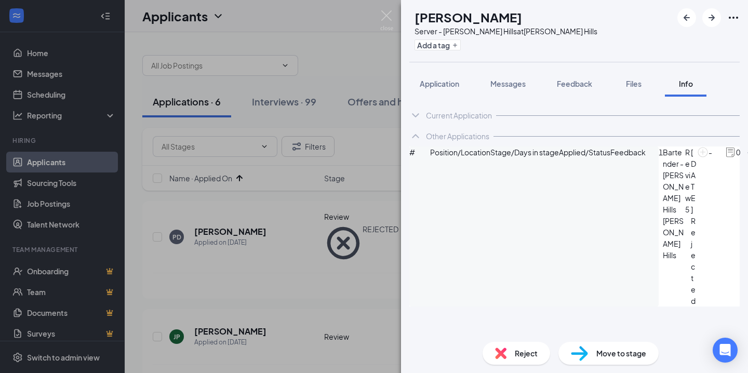
click at [521, 351] on span "Reject" at bounding box center [525, 352] width 23 height 11
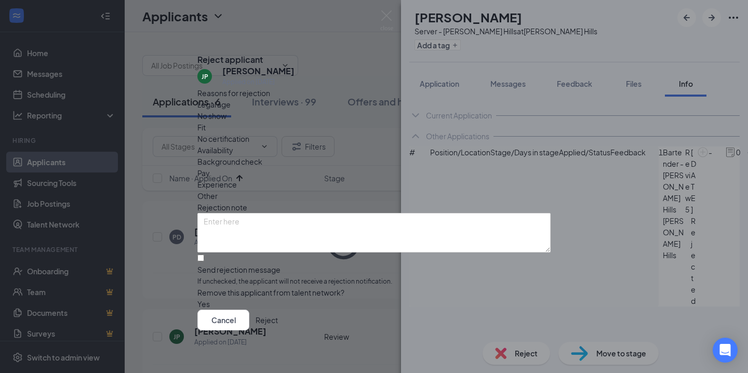
click at [294, 265] on div "Reasons for rejection Legal age No show Fit No certification Availability Backg…" at bounding box center [373, 198] width 353 height 222
click at [204, 254] on input "Send rejection message If unchecked, the applicant will not receive a rejection…" at bounding box center [200, 257] width 7 height 7
checkbox input "true"
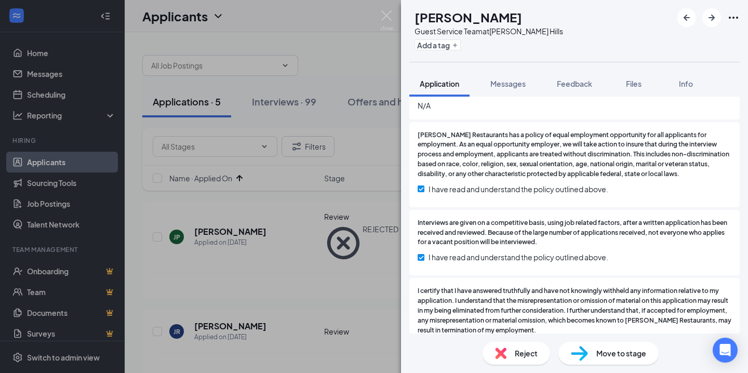
scroll to position [2448, 0]
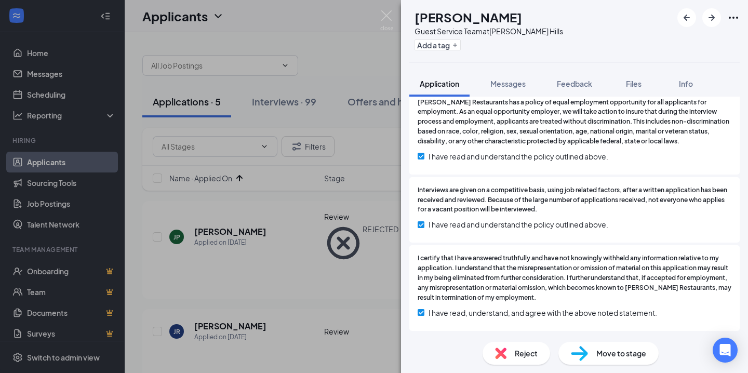
drag, startPoint x: 546, startPoint y: 18, endPoint x: 437, endPoint y: 13, distance: 109.1
click at [437, 13] on div "[PERSON_NAME]" at bounding box center [488, 17] width 148 height 18
copy h1 "[PERSON_NAME]"
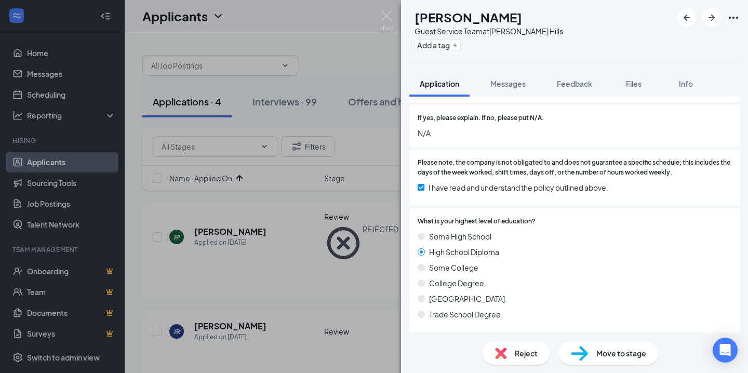
scroll to position [770, 0]
click at [521, 357] on span "Reject" at bounding box center [525, 352] width 23 height 11
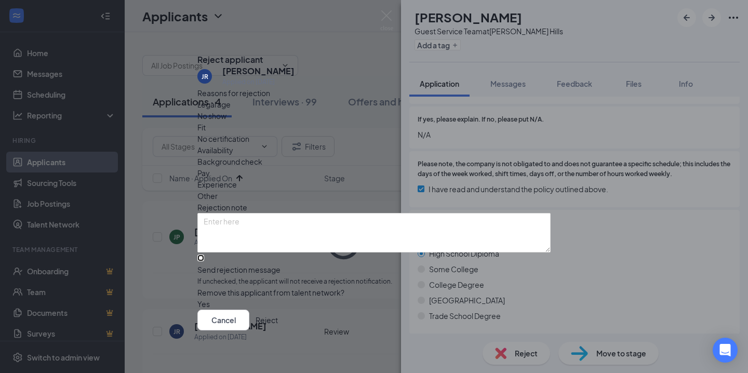
click at [204, 259] on input "Send rejection message If unchecked, the applicant will not receive a rejection…" at bounding box center [200, 257] width 7 height 7
checkbox input "true"
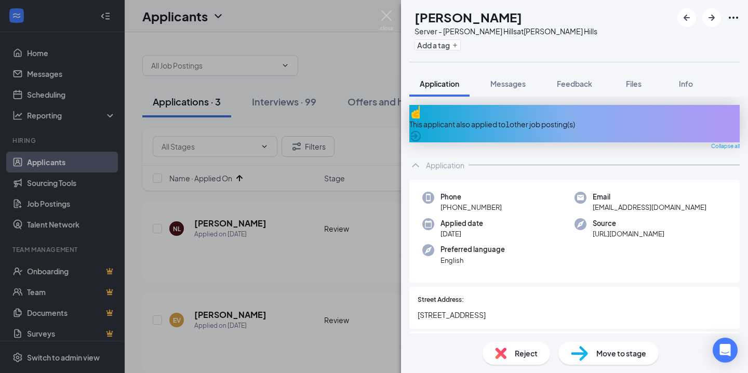
click at [499, 118] on div "This applicant also applied to 1 other job posting(s)" at bounding box center [574, 123] width 330 height 11
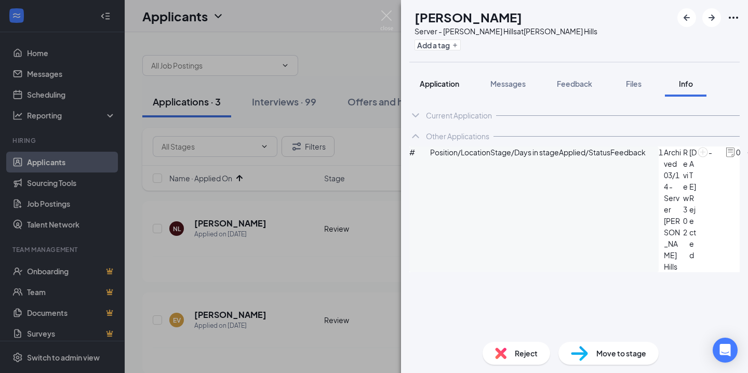
click at [444, 84] on span "Application" at bounding box center [438, 83] width 39 height 9
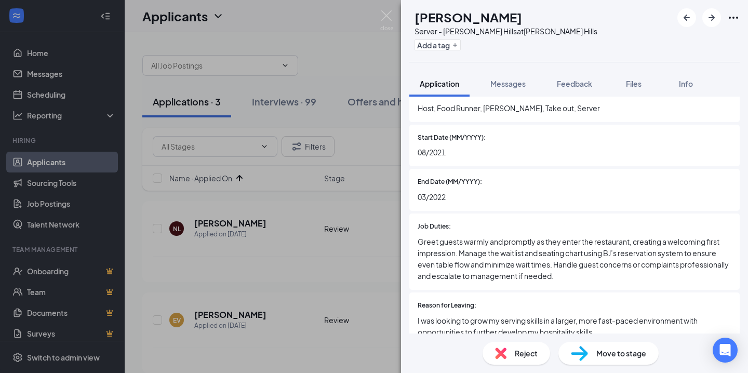
scroll to position [1689, 0]
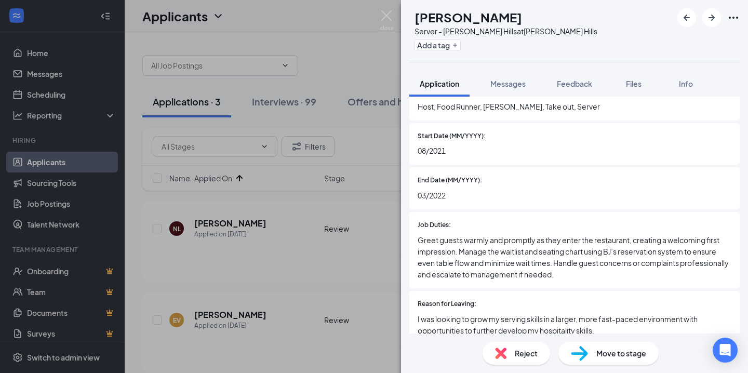
drag, startPoint x: 548, startPoint y: 15, endPoint x: 432, endPoint y: 18, distance: 115.8
click at [432, 18] on div "NL [PERSON_NAME] Server - [PERSON_NAME] Hills at [PERSON_NAME][GEOGRAPHIC_DATA]…" at bounding box center [503, 30] width 188 height 45
copy h1 "[PERSON_NAME]"
click at [534, 344] on div "Reject" at bounding box center [515, 353] width 67 height 23
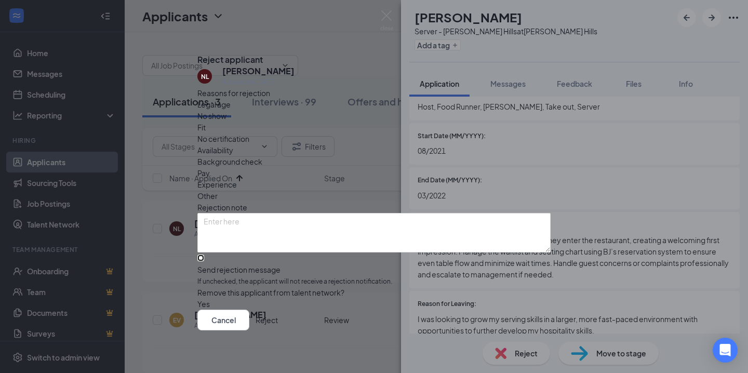
click at [204, 254] on input "Send rejection message If unchecked, the applicant will not receive a rejection…" at bounding box center [200, 257] width 7 height 7
checkbox input "true"
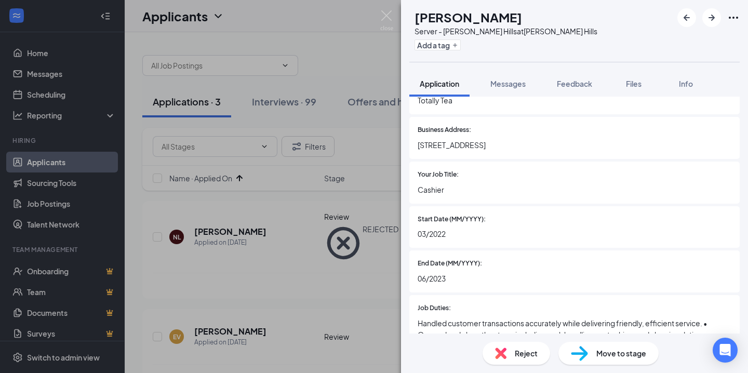
scroll to position [1520, 0]
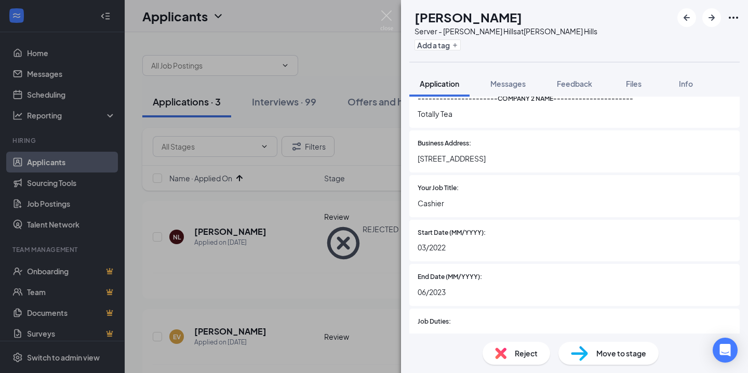
click at [518, 353] on span "Reject" at bounding box center [525, 352] width 23 height 11
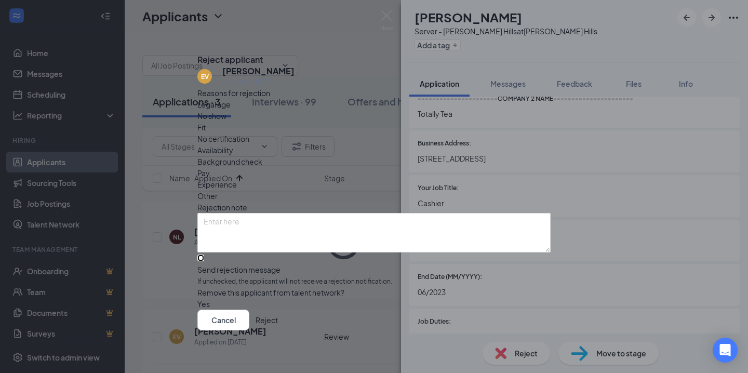
click at [204, 254] on input "Send rejection message If unchecked, the applicant will not receive a rejection…" at bounding box center [200, 257] width 7 height 7
checkbox input "true"
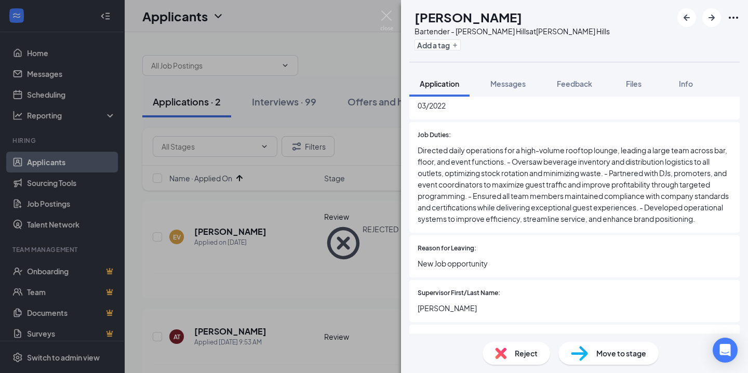
scroll to position [1776, 0]
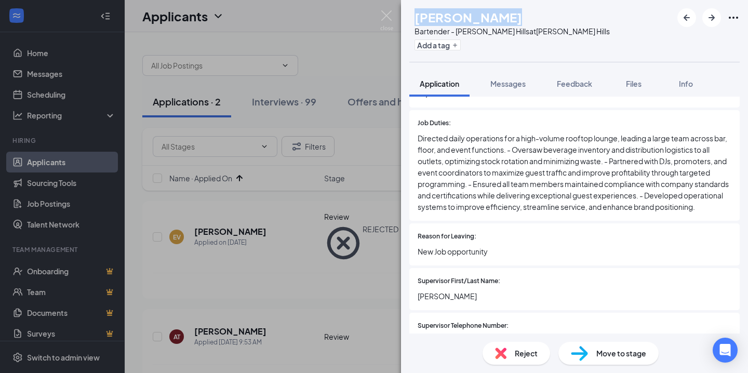
drag, startPoint x: 509, startPoint y: 15, endPoint x: 436, endPoint y: 15, distance: 73.2
click at [436, 15] on div "[PERSON_NAME]" at bounding box center [511, 17] width 195 height 18
copy h1 "[PERSON_NAME]"
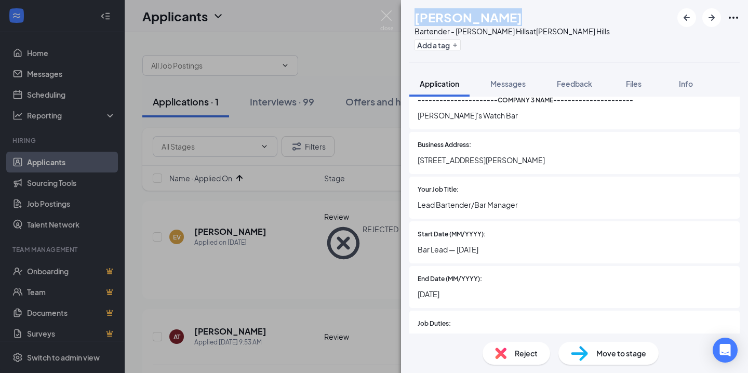
scroll to position [2111, 0]
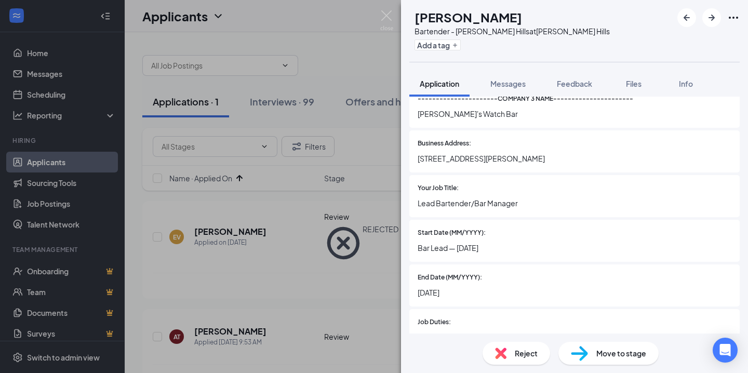
click at [527, 356] on span "Reject" at bounding box center [525, 352] width 23 height 11
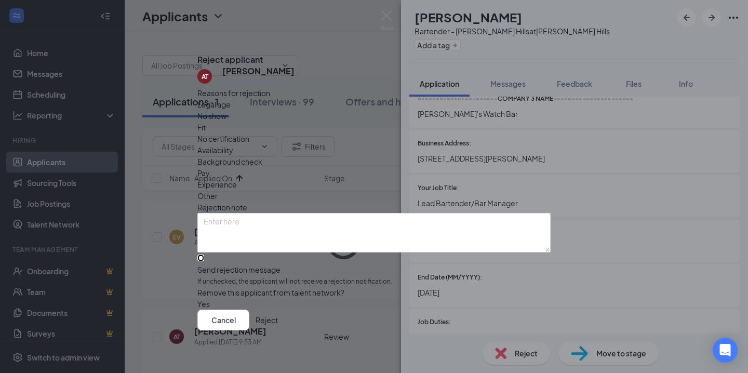
click at [204, 256] on input "Send rejection message If unchecked, the applicant will not receive a rejection…" at bounding box center [200, 257] width 7 height 7
checkbox input "true"
